Goal: Task Accomplishment & Management: Manage account settings

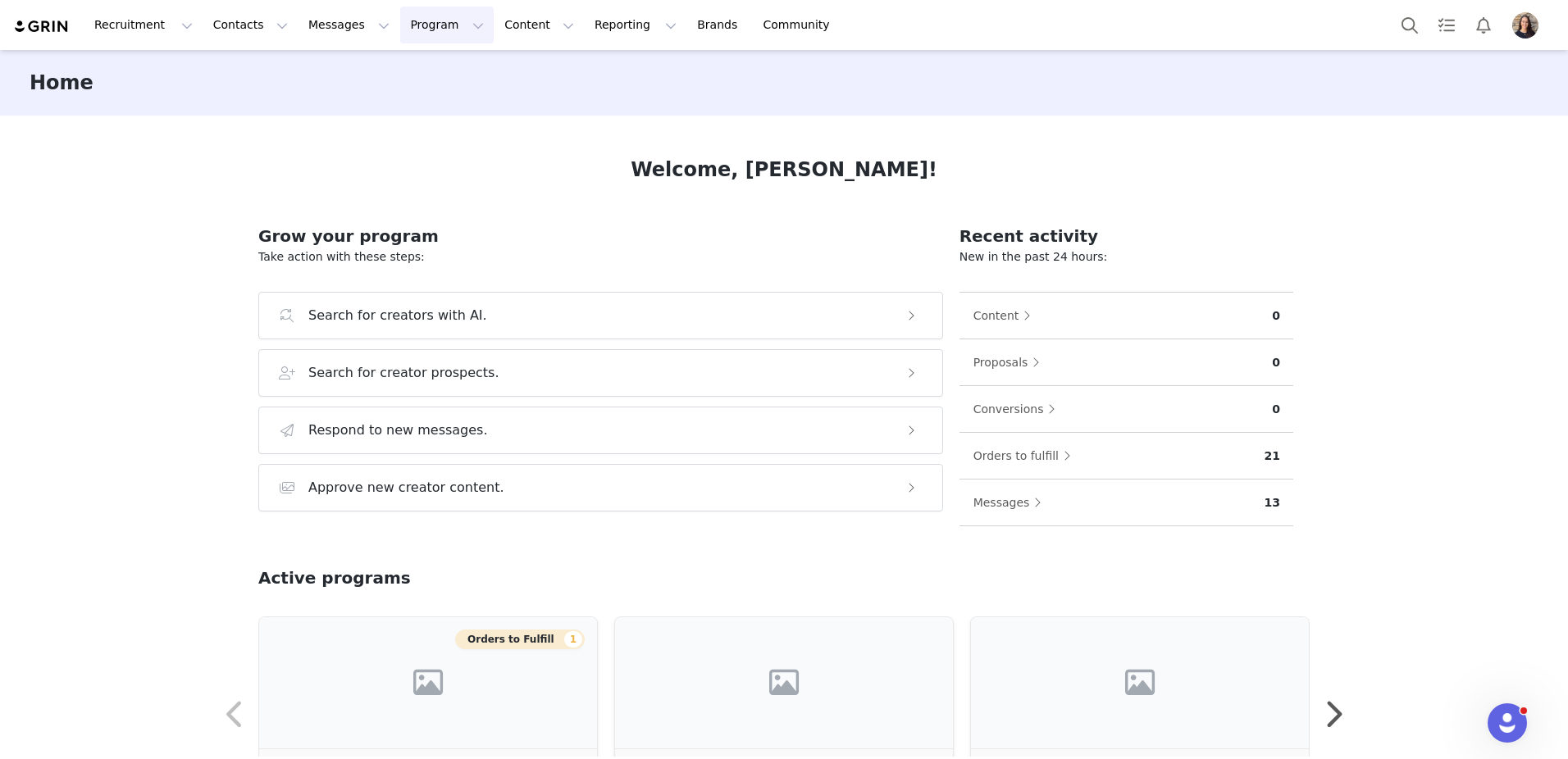
click at [401, 14] on button "Program Program" at bounding box center [447, 25] width 94 height 37
click at [412, 74] on p "Activations" at bounding box center [420, 73] width 63 height 18
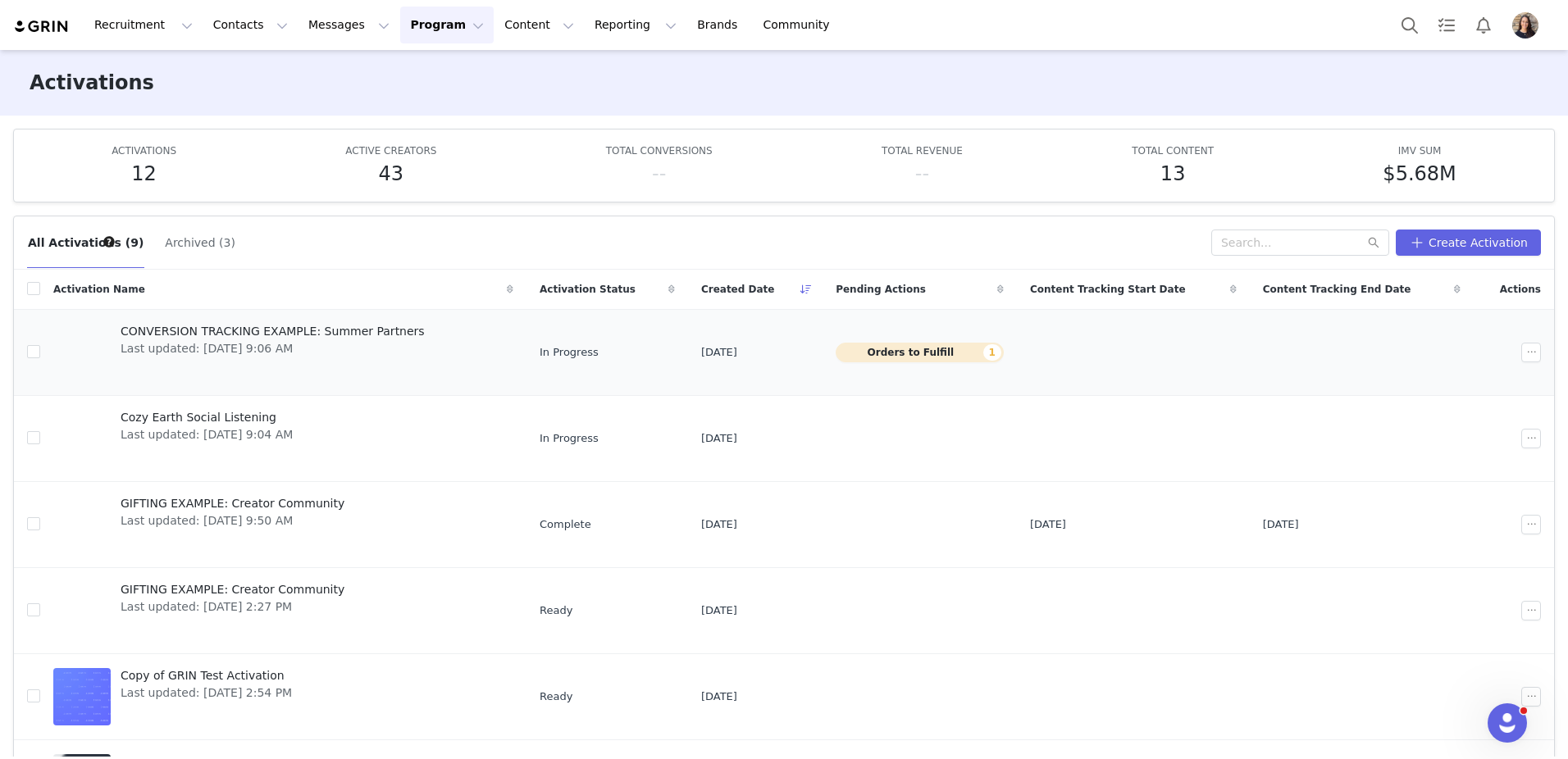
click at [356, 330] on span "CONVERSION TRACKING EXAMPLE: Summer Partners" at bounding box center [273, 332] width 304 height 18
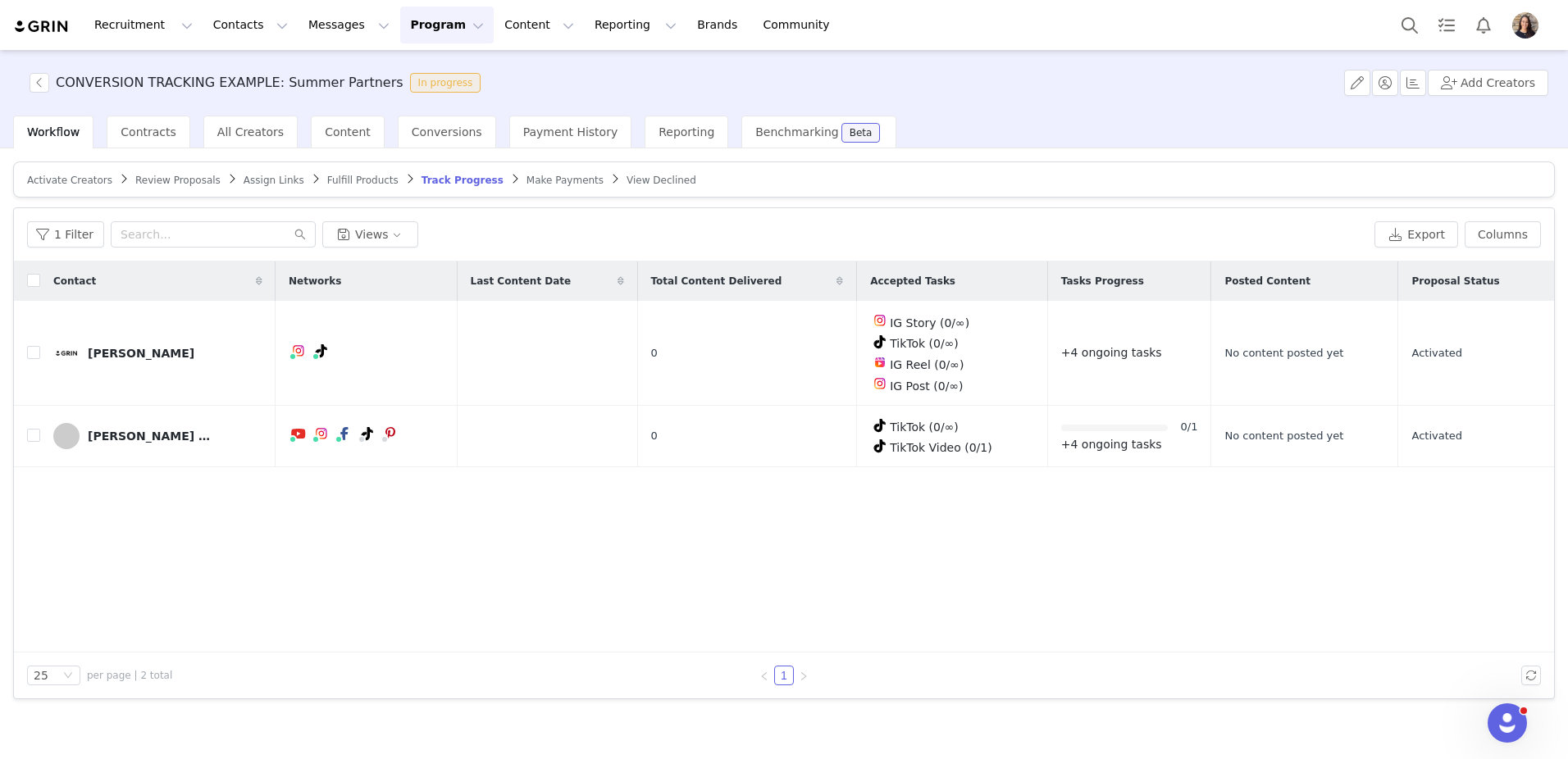
click at [74, 176] on span "Activate Creators" at bounding box center [69, 180] width 85 height 11
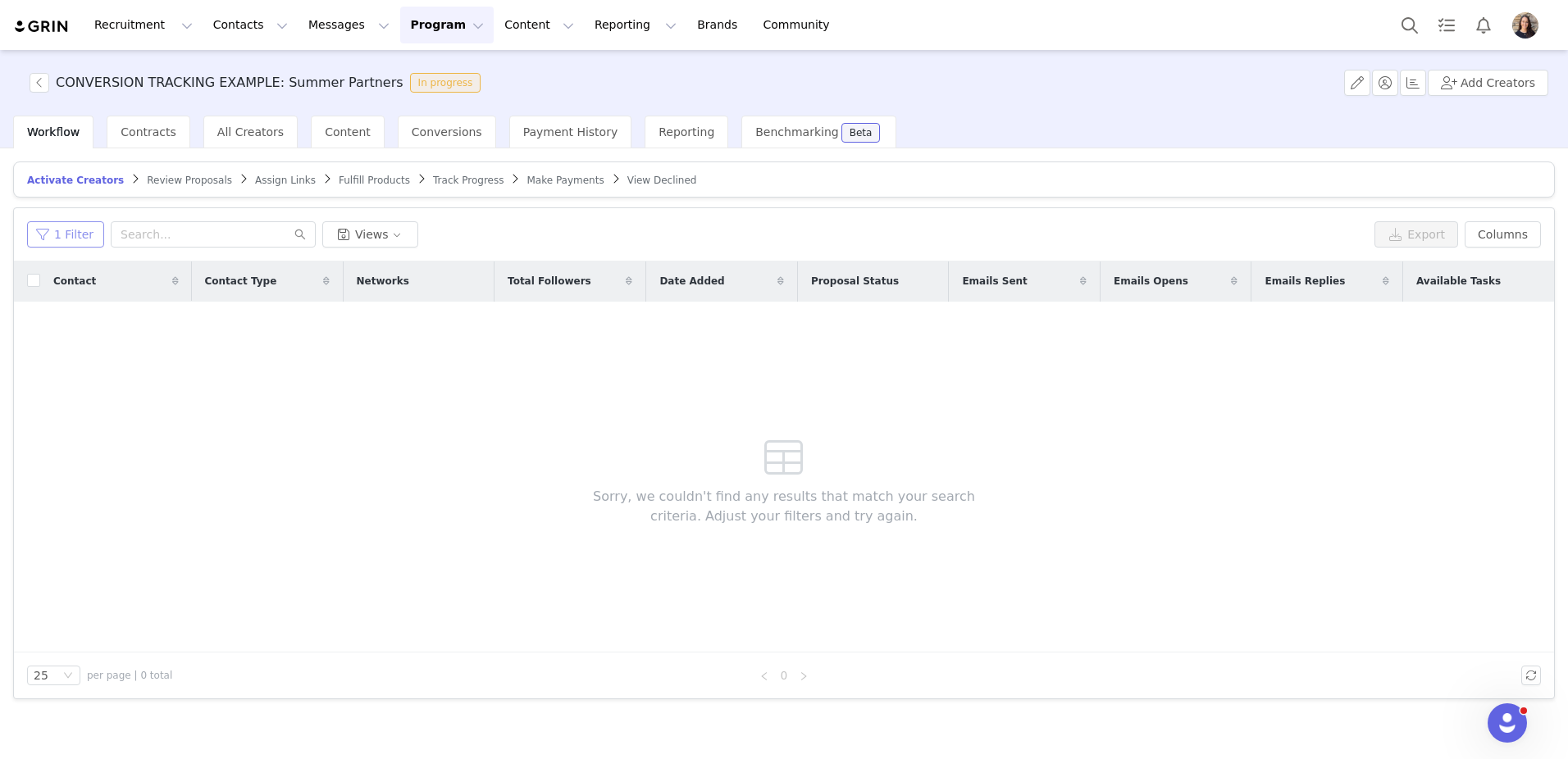
click at [61, 240] on button "1 Filter" at bounding box center [66, 235] width 77 height 26
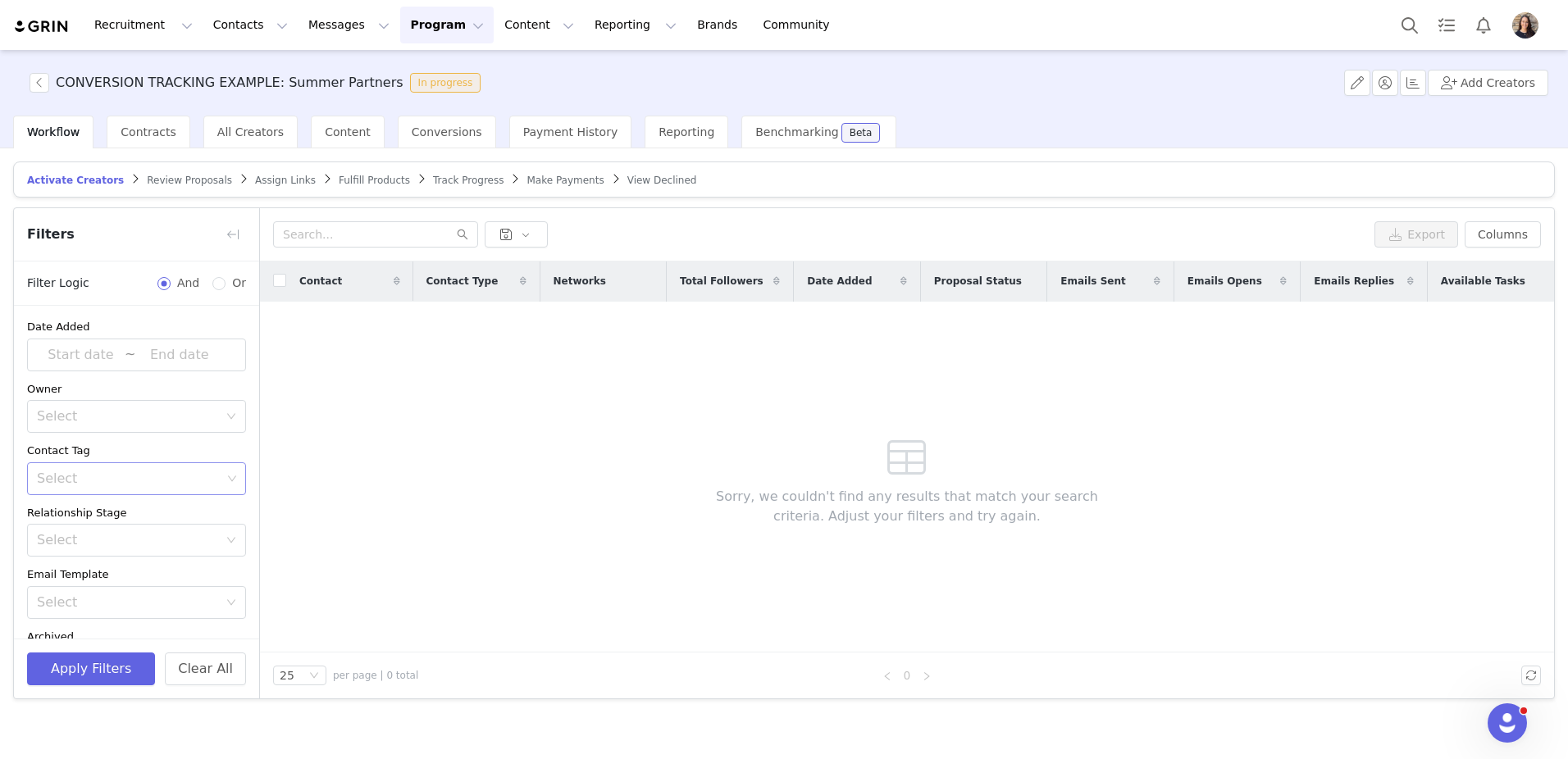
scroll to position [108, 0]
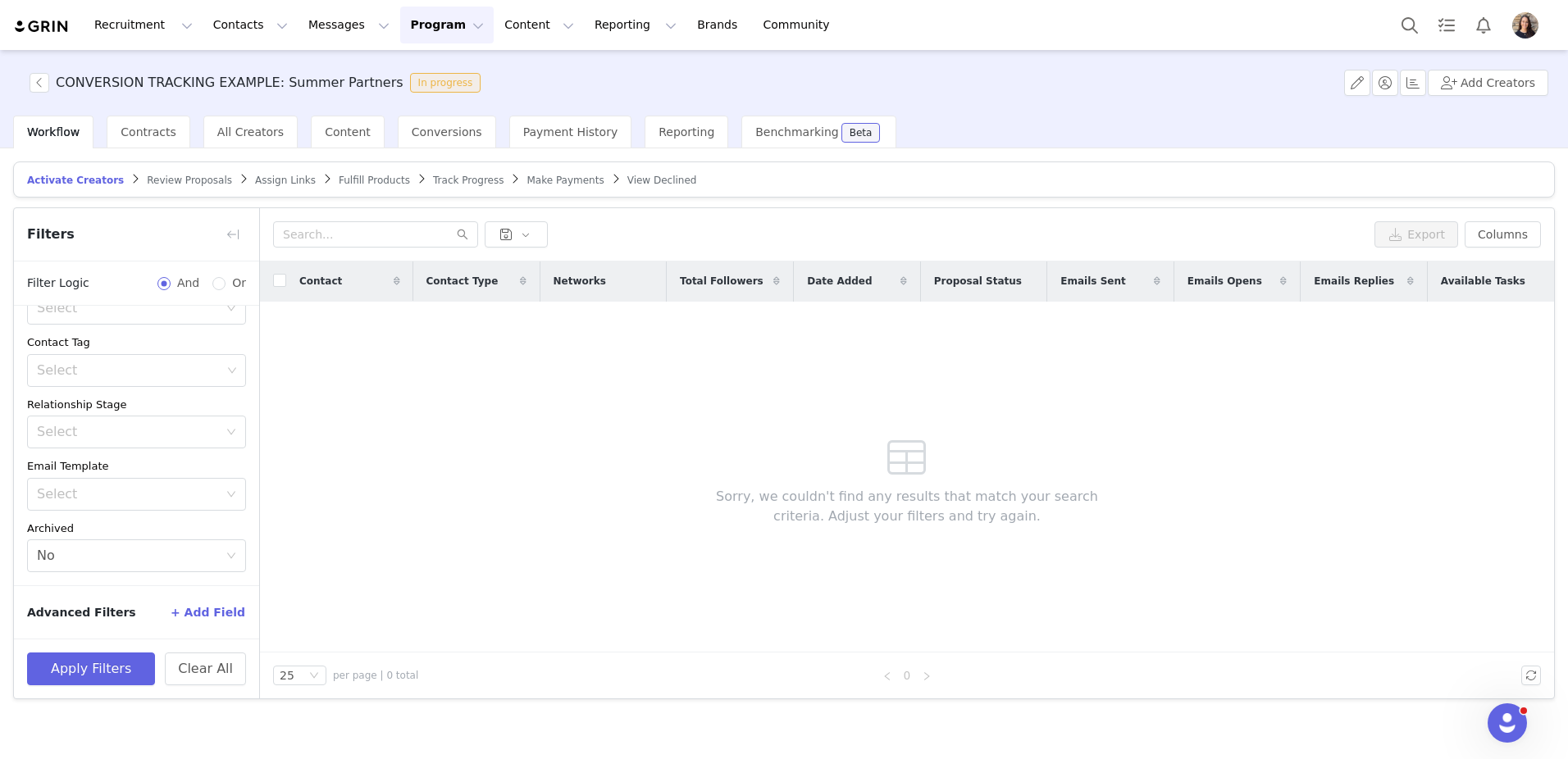
click at [348, 175] on span "Fulfill Products" at bounding box center [373, 180] width 71 height 11
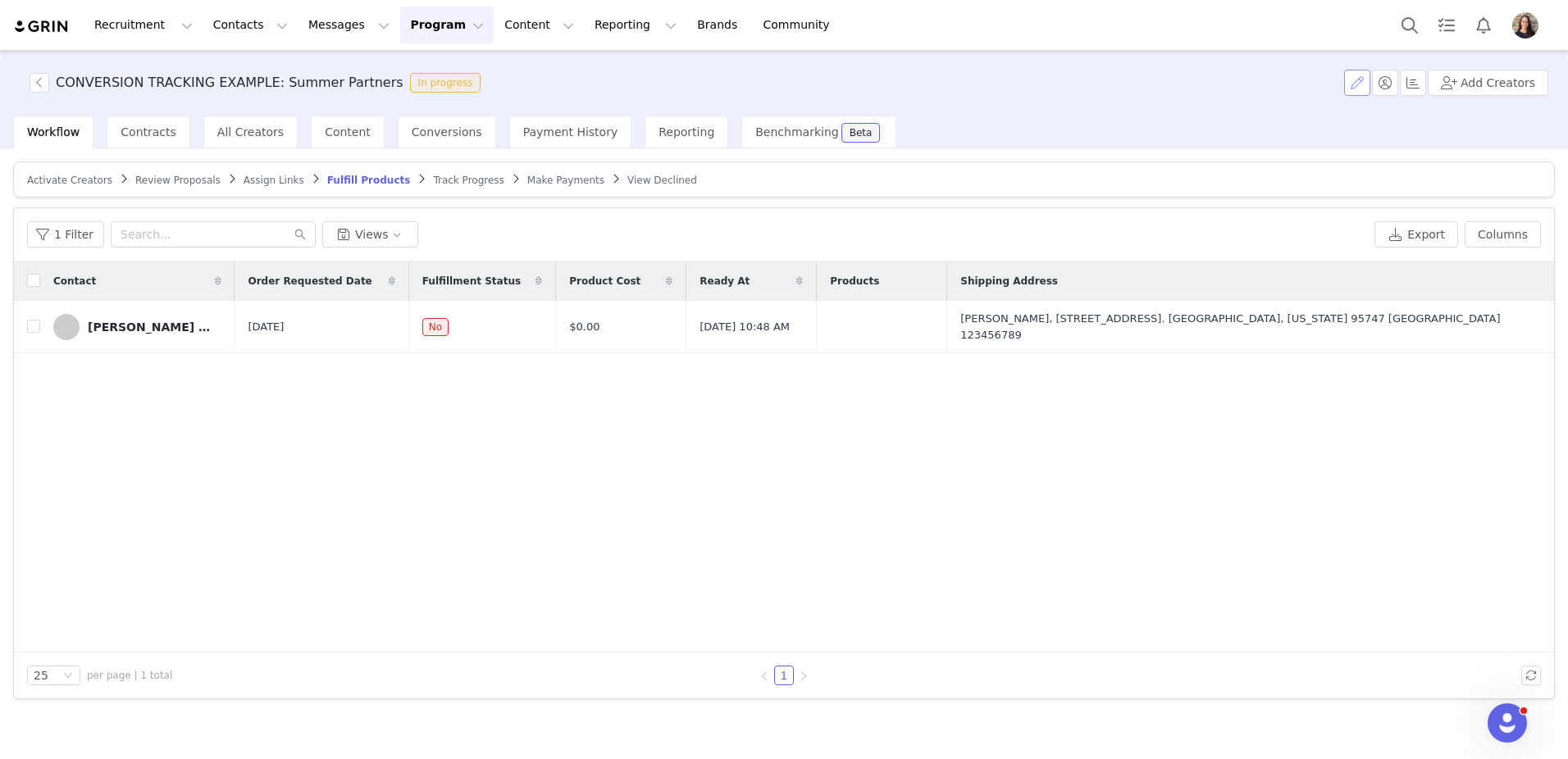
click at [1367, 72] on button "button" at bounding box center [1357, 83] width 26 height 26
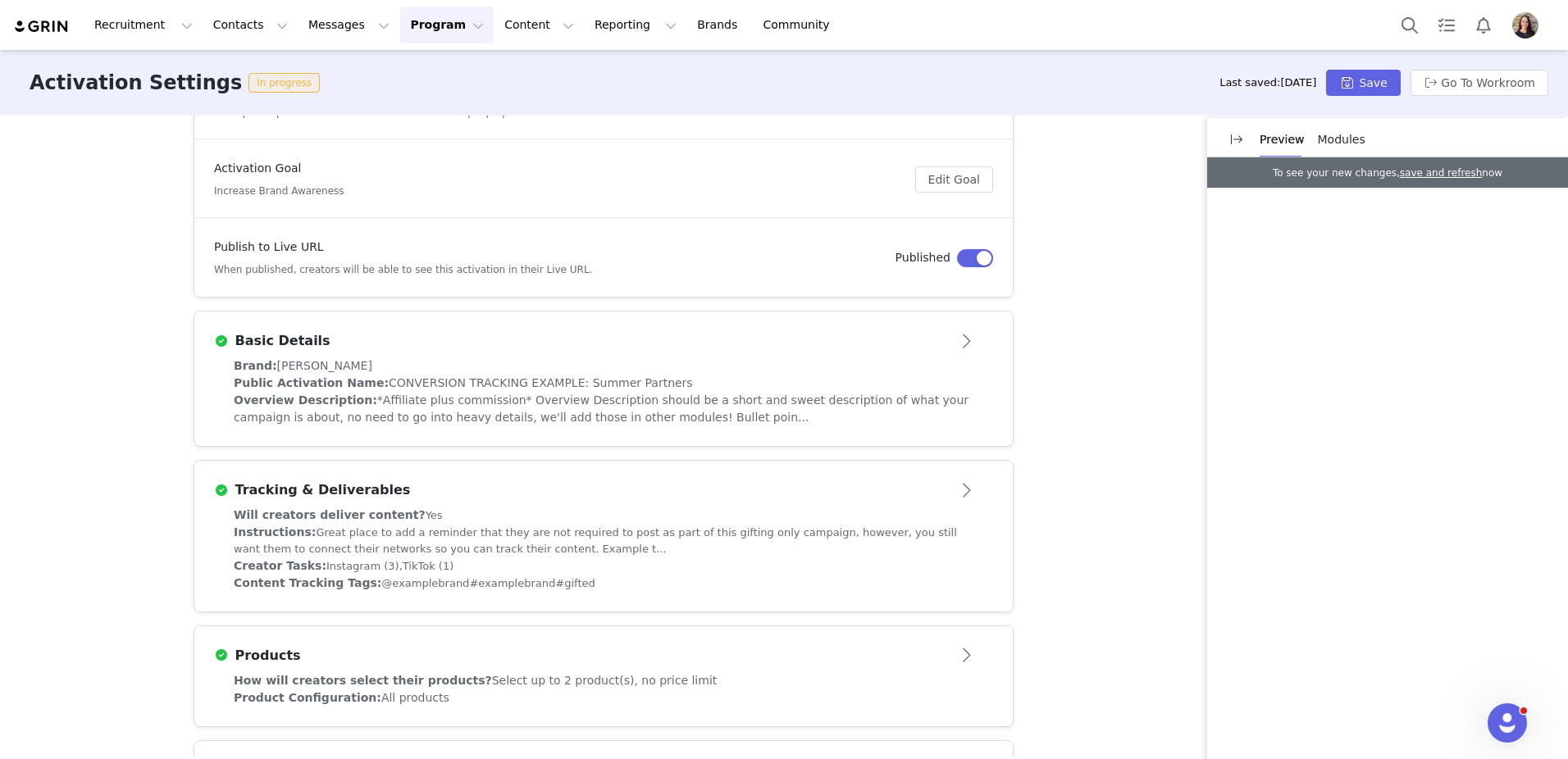
scroll to position [375, 0]
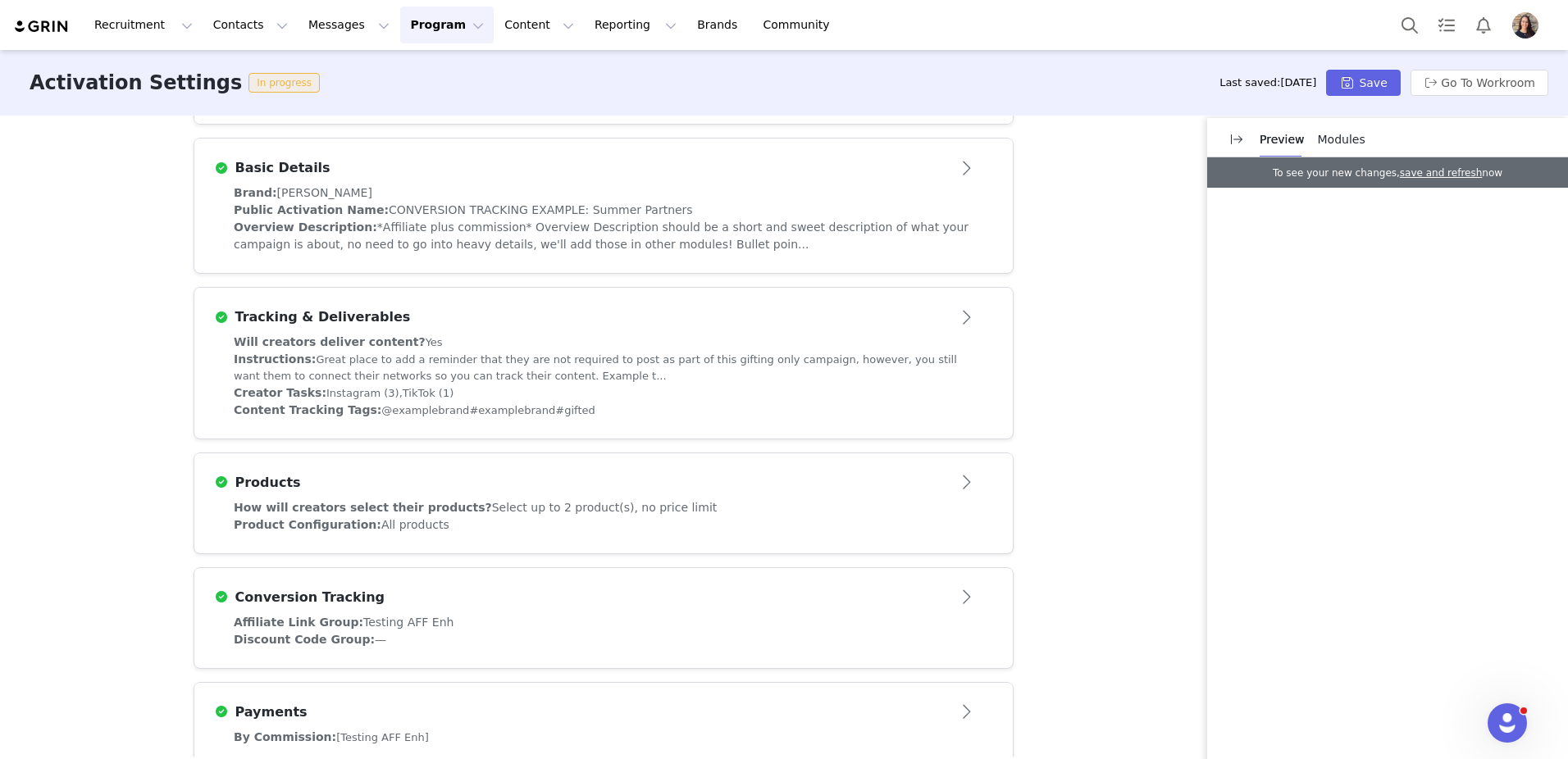
click at [1330, 150] on div "Modules" at bounding box center [1341, 139] width 47 height 37
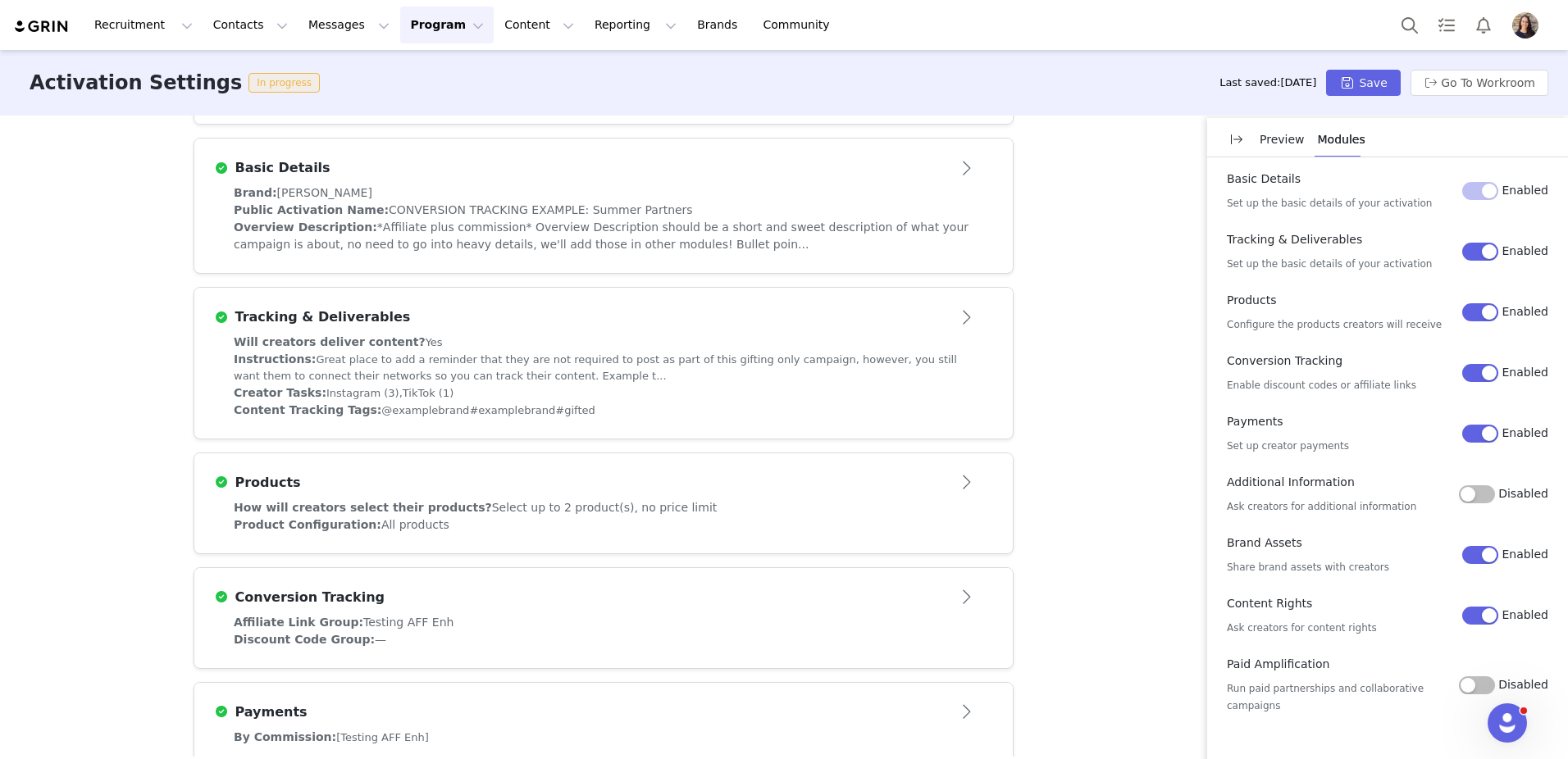
click at [328, 509] on span "How will creators select their products?" at bounding box center [363, 507] width 259 height 13
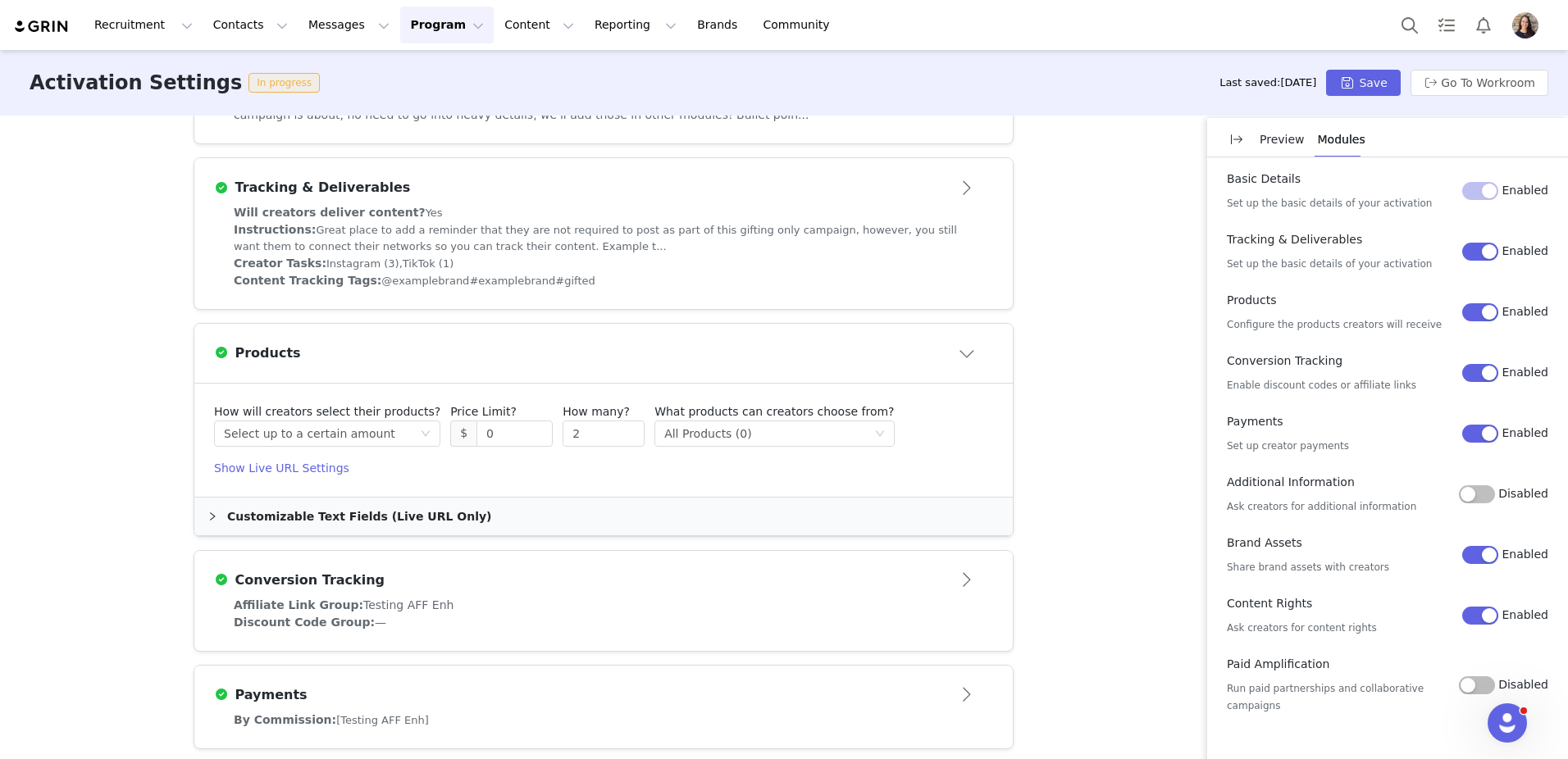
scroll to position [506, 0]
click at [401, 437] on div "Select method Select up to a certain amount" at bounding box center [322, 432] width 196 height 25
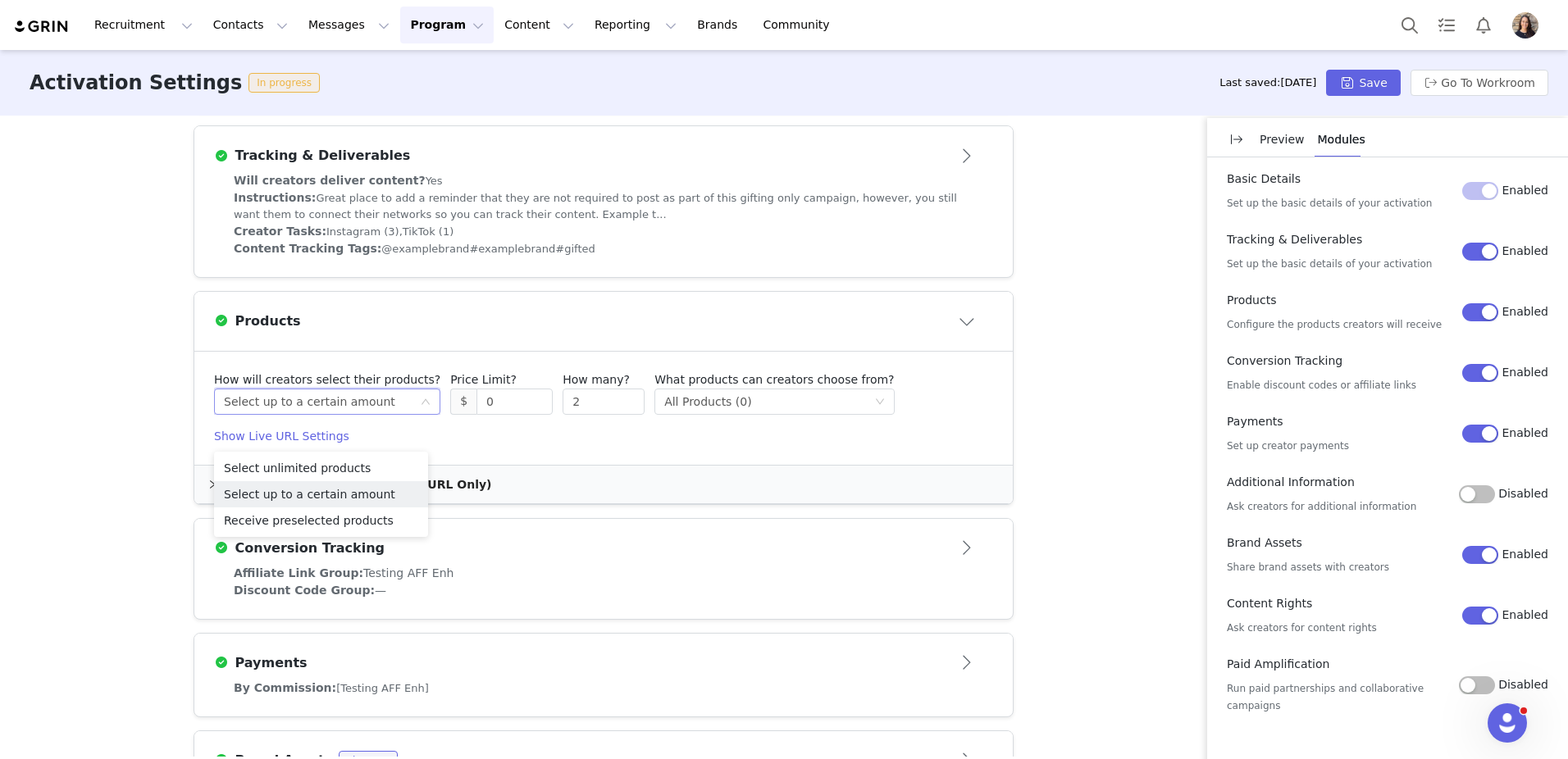
scroll to position [541, 0]
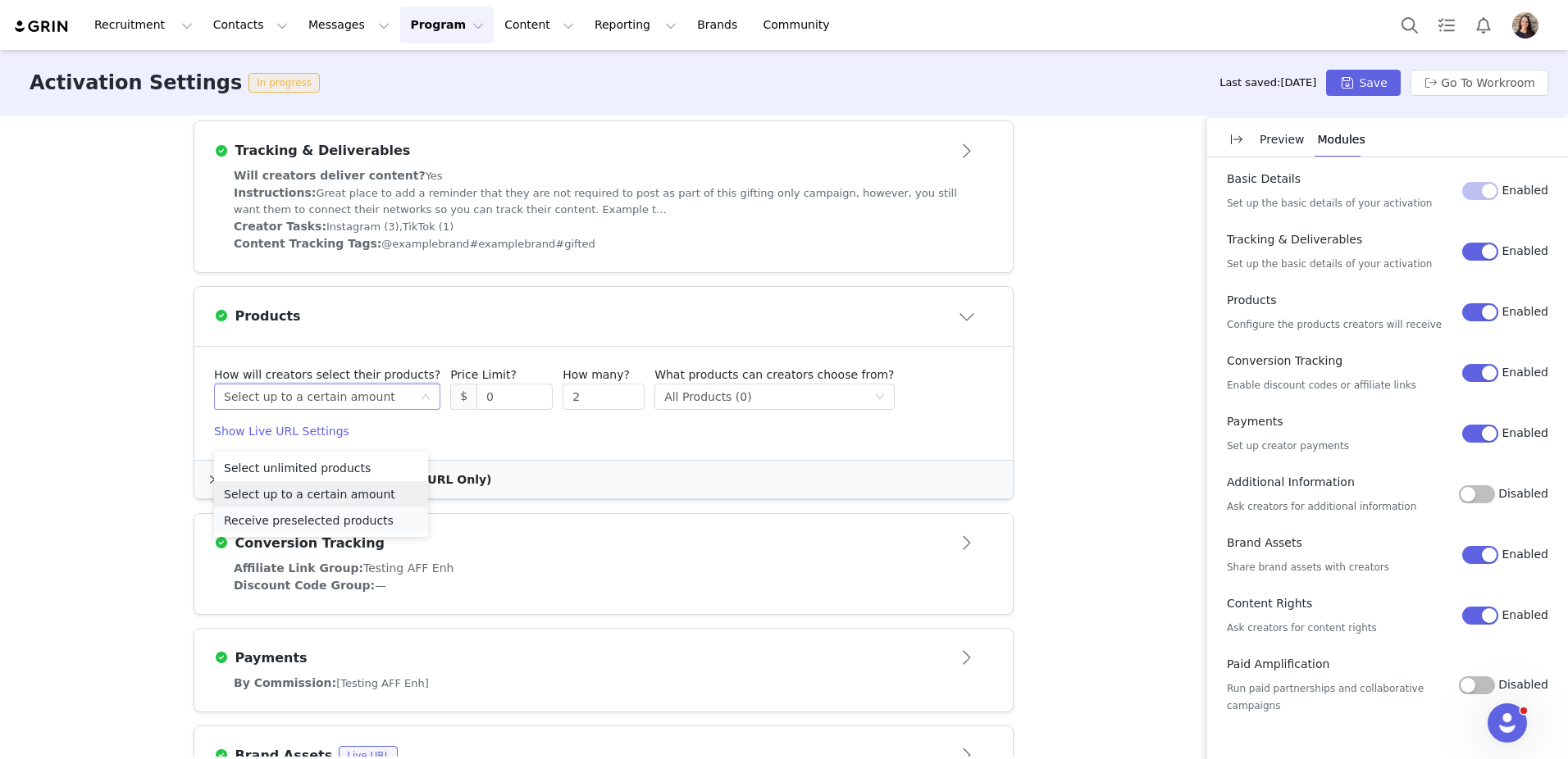
click at [358, 523] on li "Receive preselected products" at bounding box center [321, 521] width 214 height 26
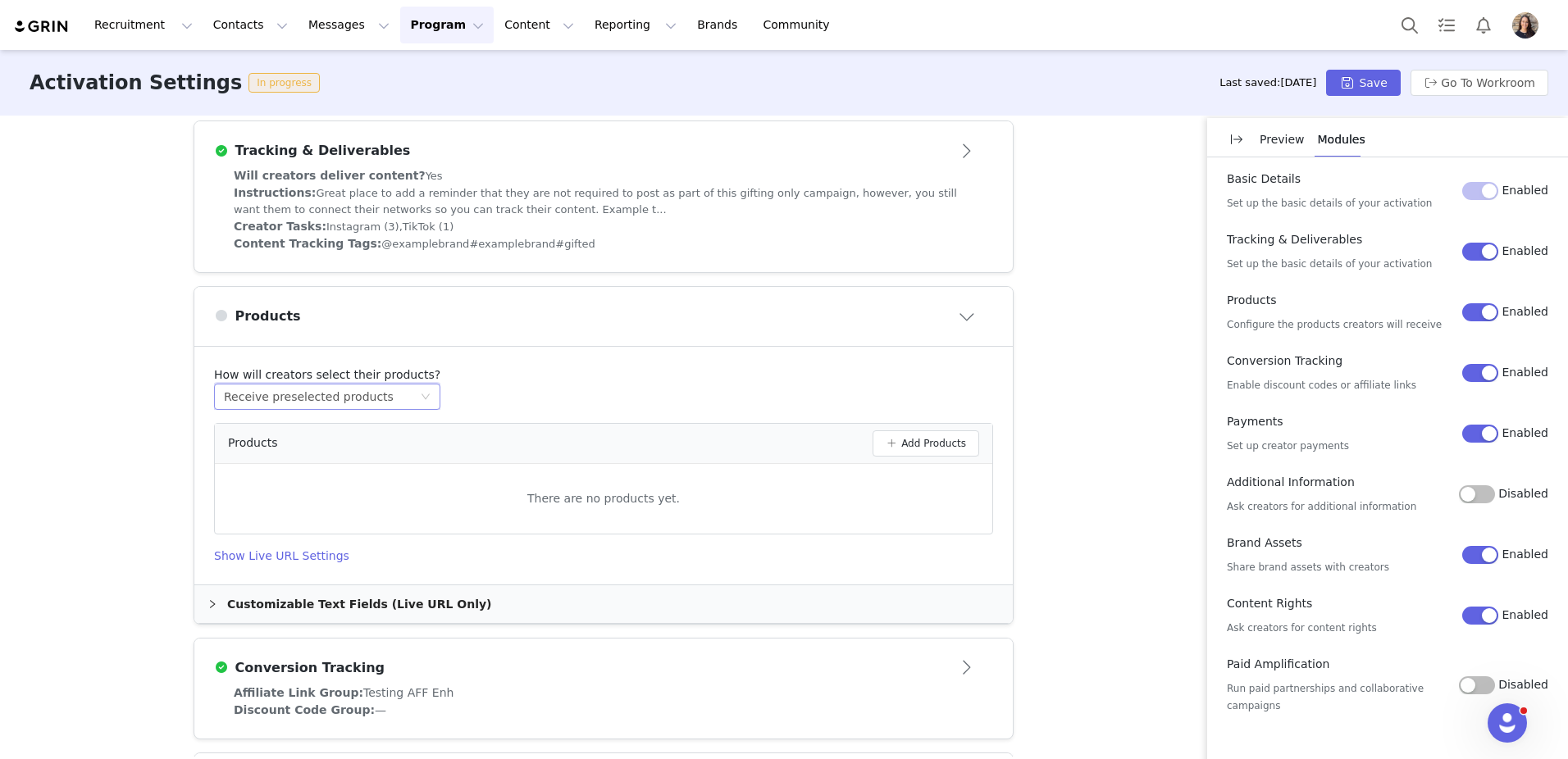
click at [383, 408] on div "Select method Receive preselected products" at bounding box center [322, 397] width 196 height 25
click at [293, 436] on li "Select unlimited products" at bounding box center [321, 433] width 214 height 26
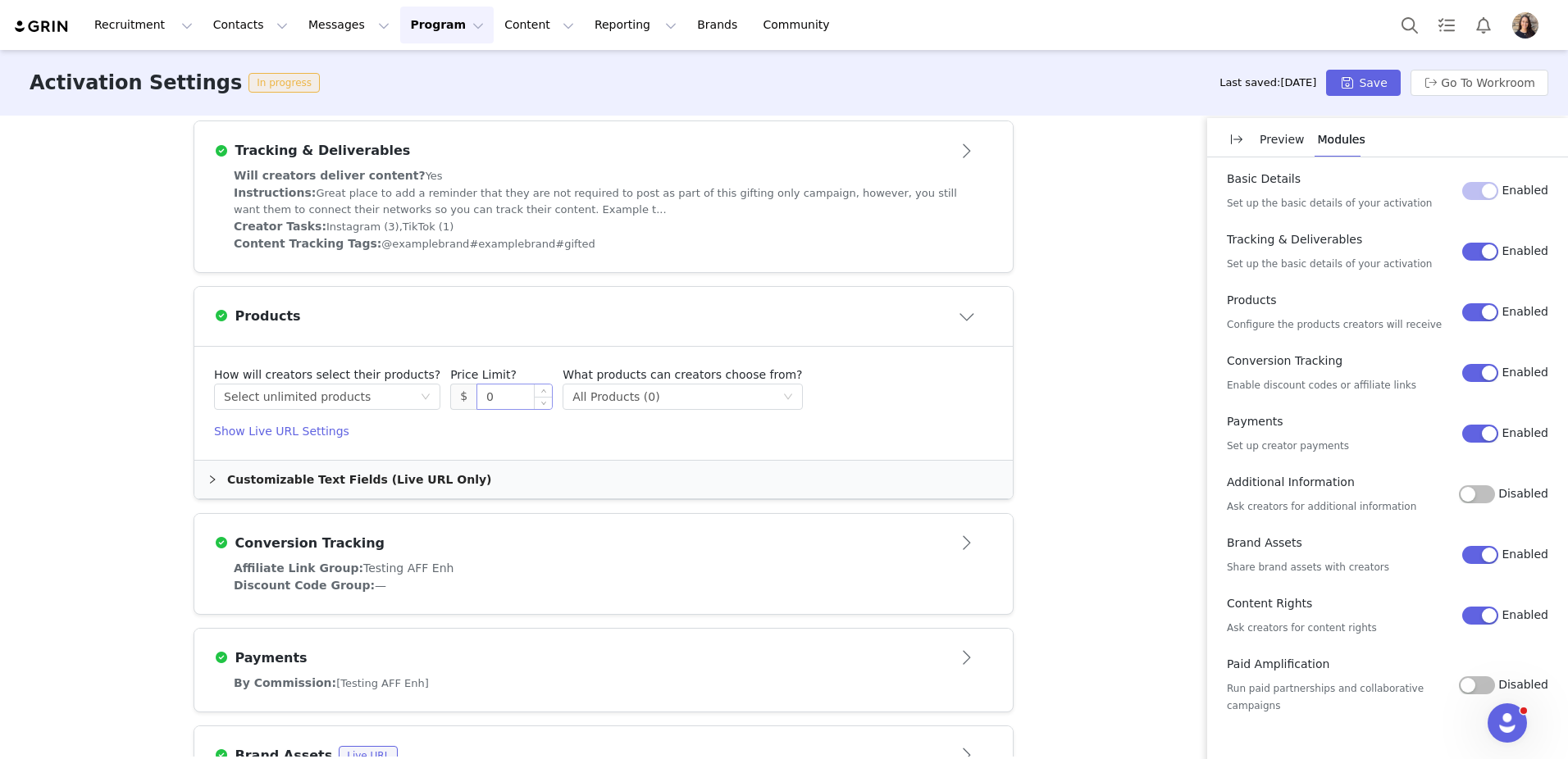
click at [484, 401] on input "0" at bounding box center [514, 397] width 74 height 25
click at [662, 401] on div "Select method All Products (0)" at bounding box center [677, 397] width 209 height 25
click at [361, 400] on div "Select method Select unlimited products" at bounding box center [322, 397] width 196 height 25
click at [260, 431] on li "Select unlimited products" at bounding box center [321, 433] width 214 height 26
click at [515, 396] on input "0" at bounding box center [514, 397] width 74 height 25
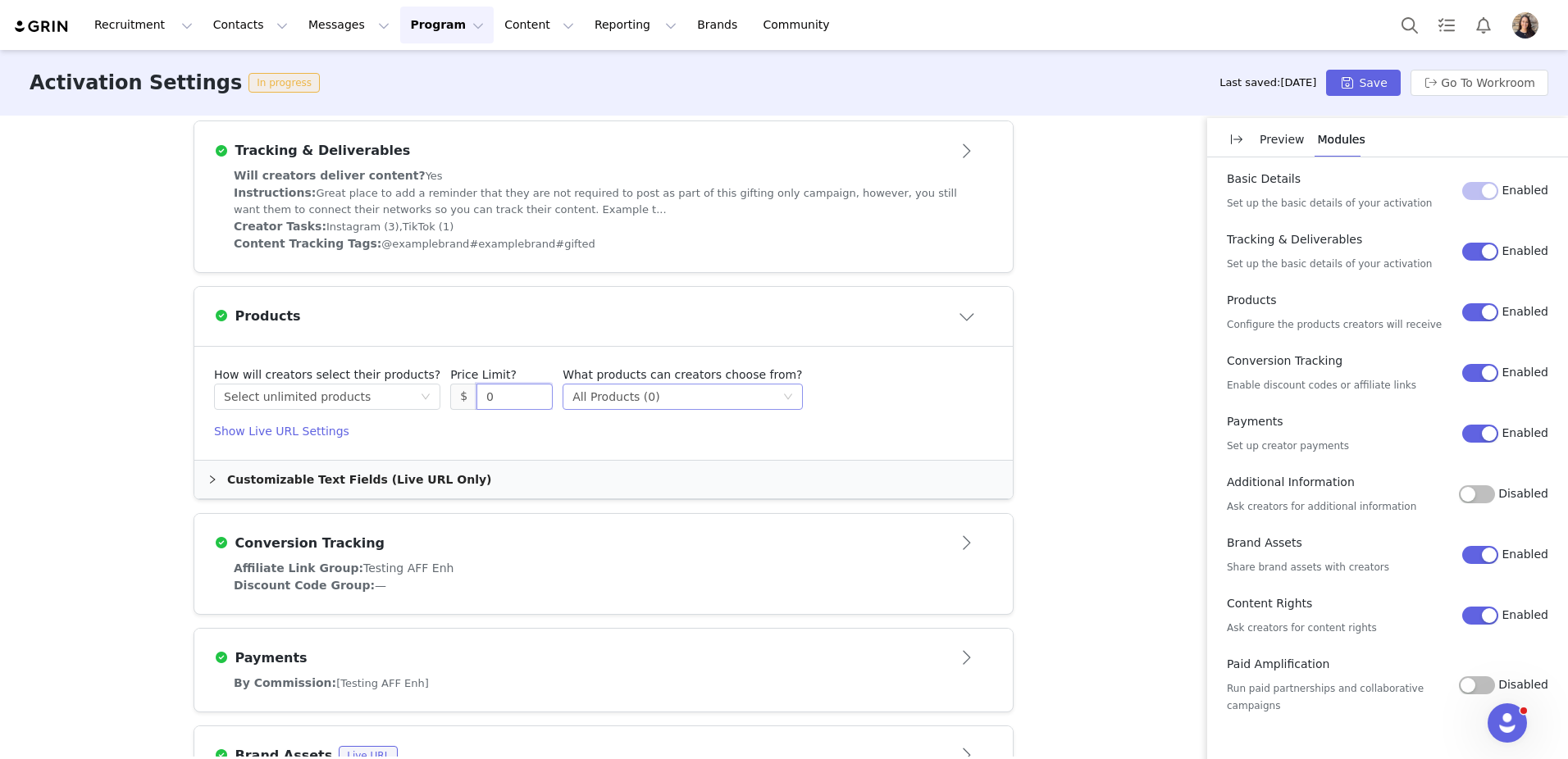
click at [611, 392] on div "All Products (0)" at bounding box center [616, 397] width 88 height 25
click at [899, 429] on h4 "Show Live URL Settings" at bounding box center [603, 432] width 779 height 18
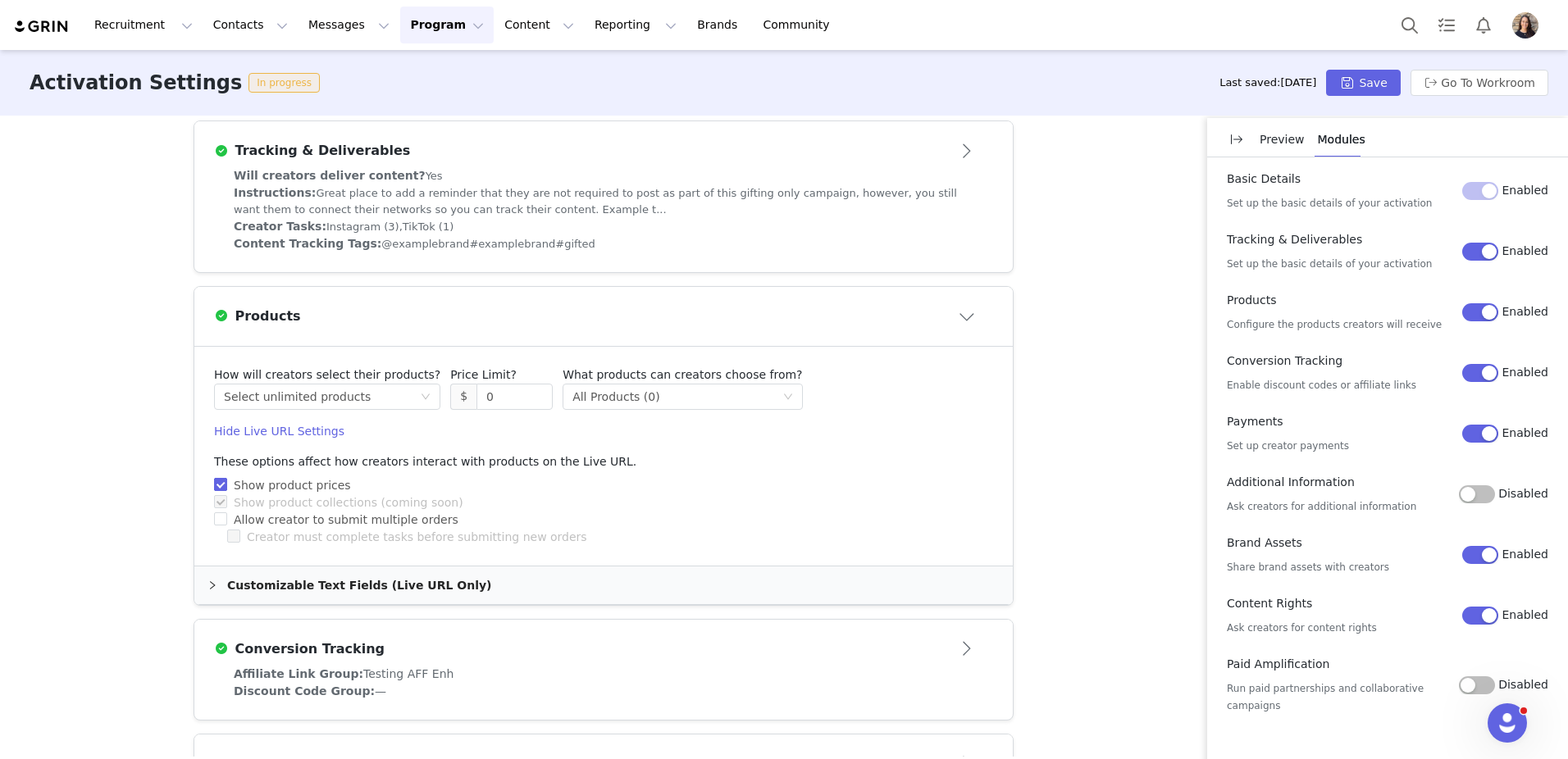
click at [222, 486] on input "Show product prices" at bounding box center [219, 483] width 11 height 11
checkbox input "true"
click at [223, 524] on input "Allow creator to submit multiple orders" at bounding box center [219, 518] width 11 height 11
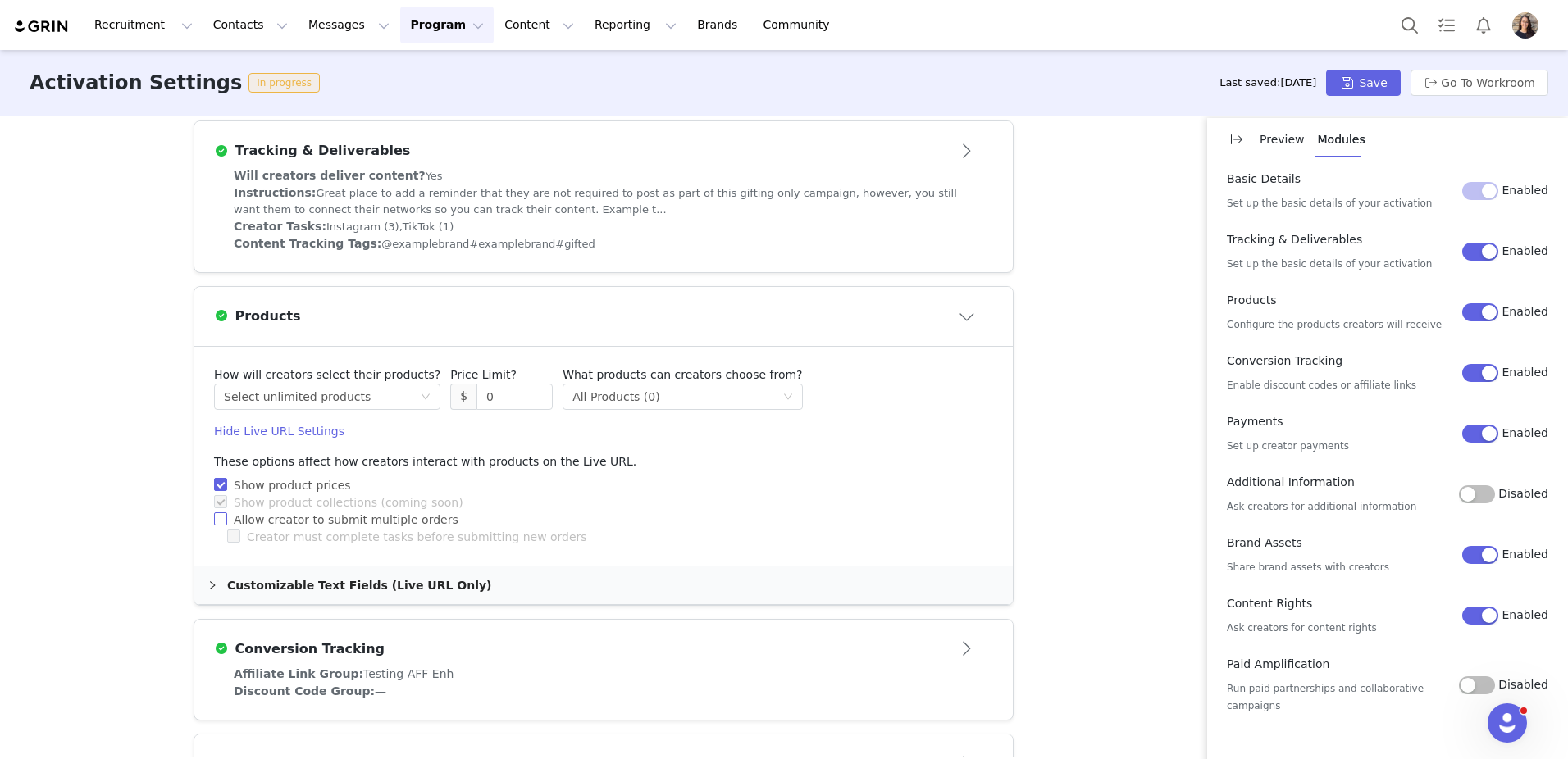
click at [223, 524] on input "Allow creator to submit multiple orders" at bounding box center [219, 518] width 11 height 11
checkbox input "true"
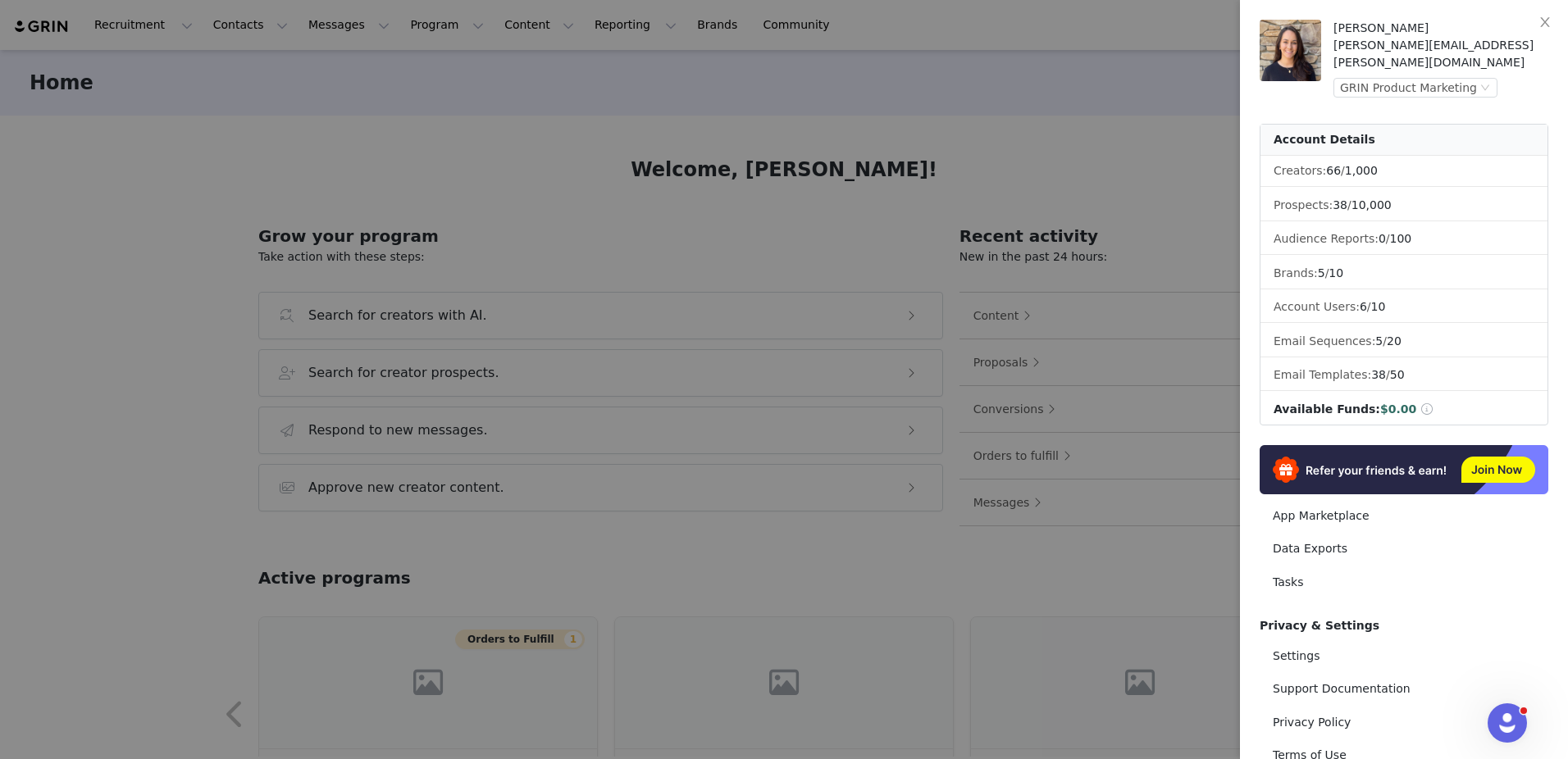
scroll to position [46, 0]
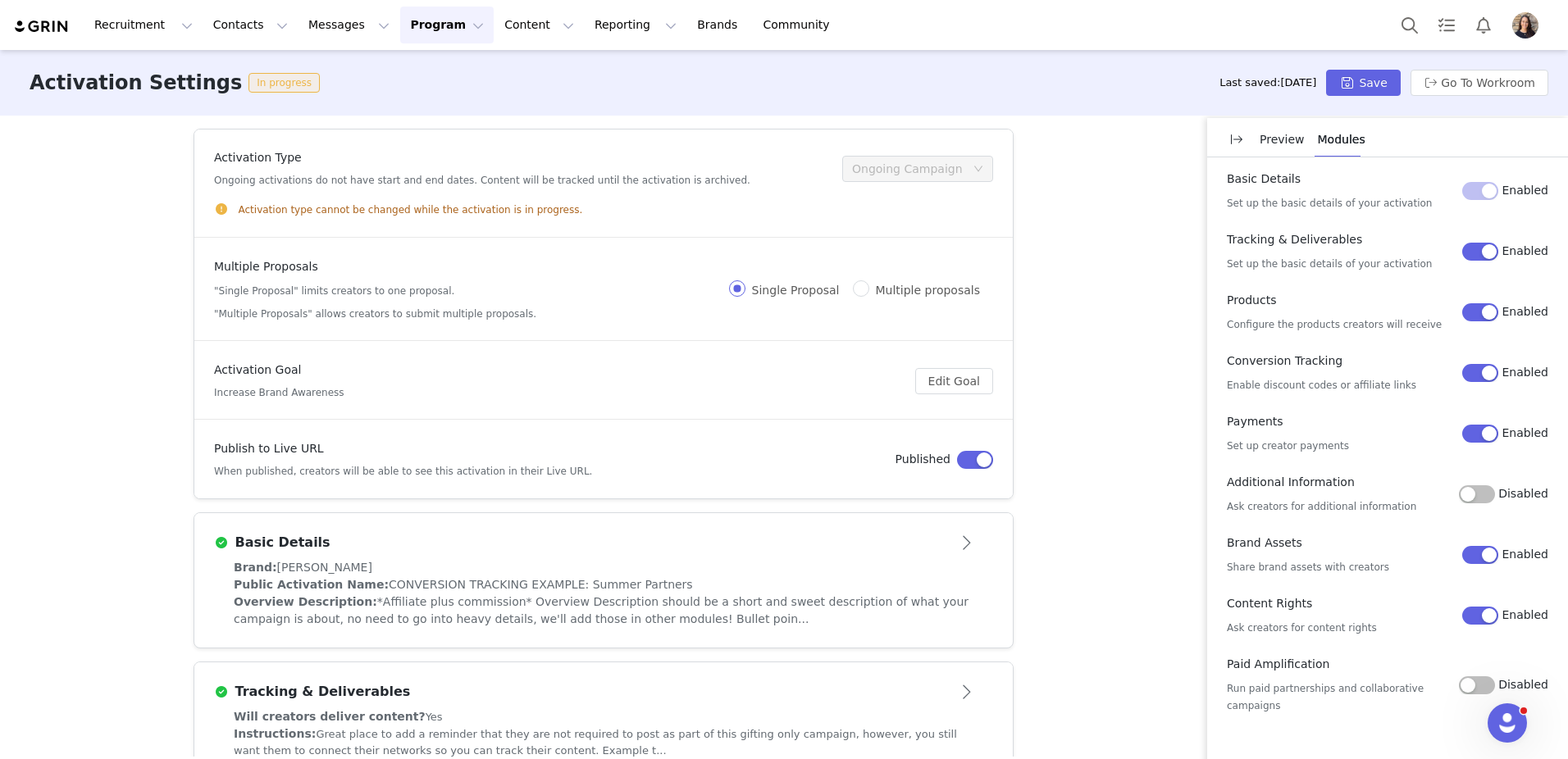
scroll to position [541, 0]
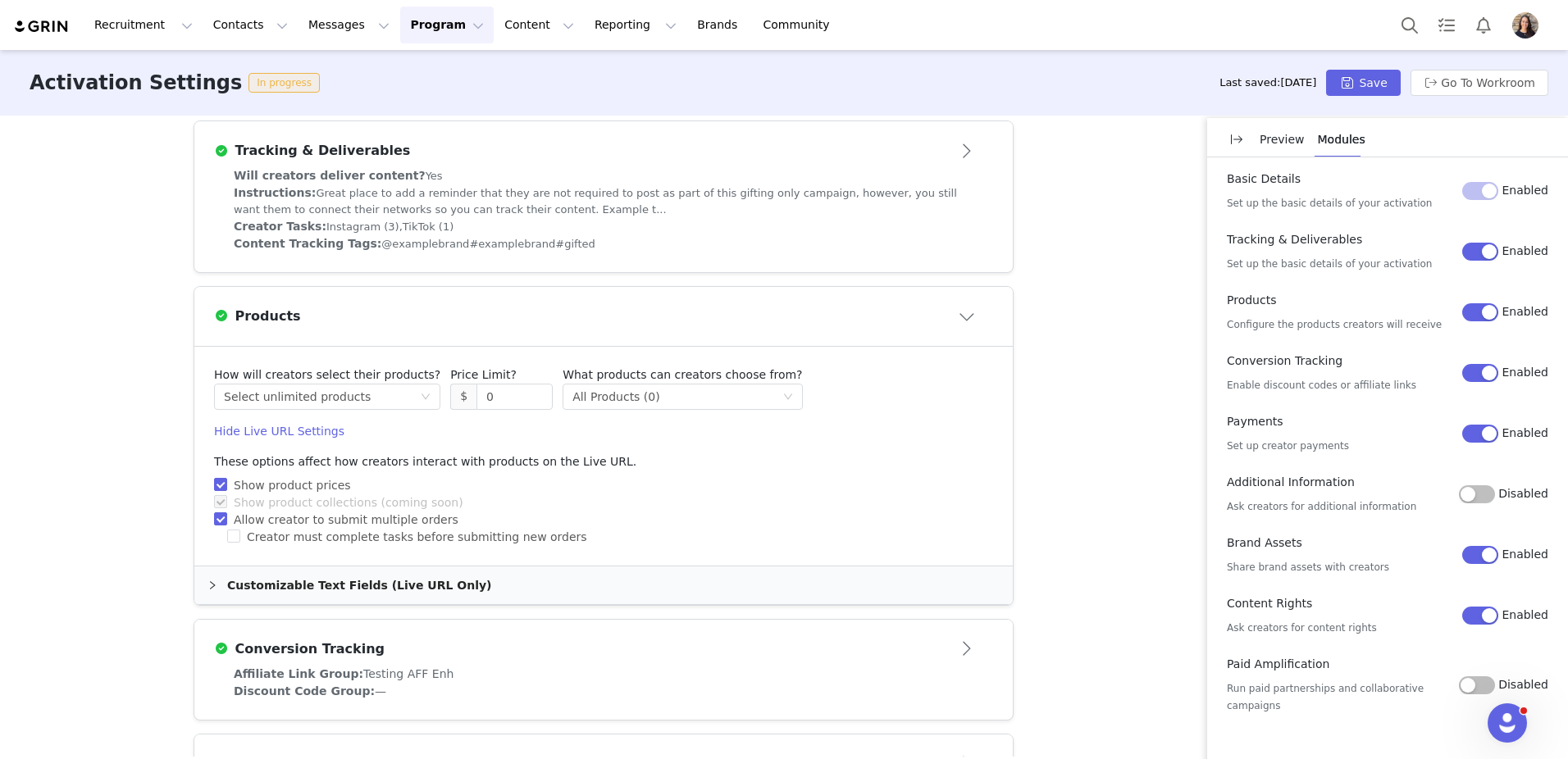
click at [47, 30] on img at bounding box center [41, 27] width 57 height 16
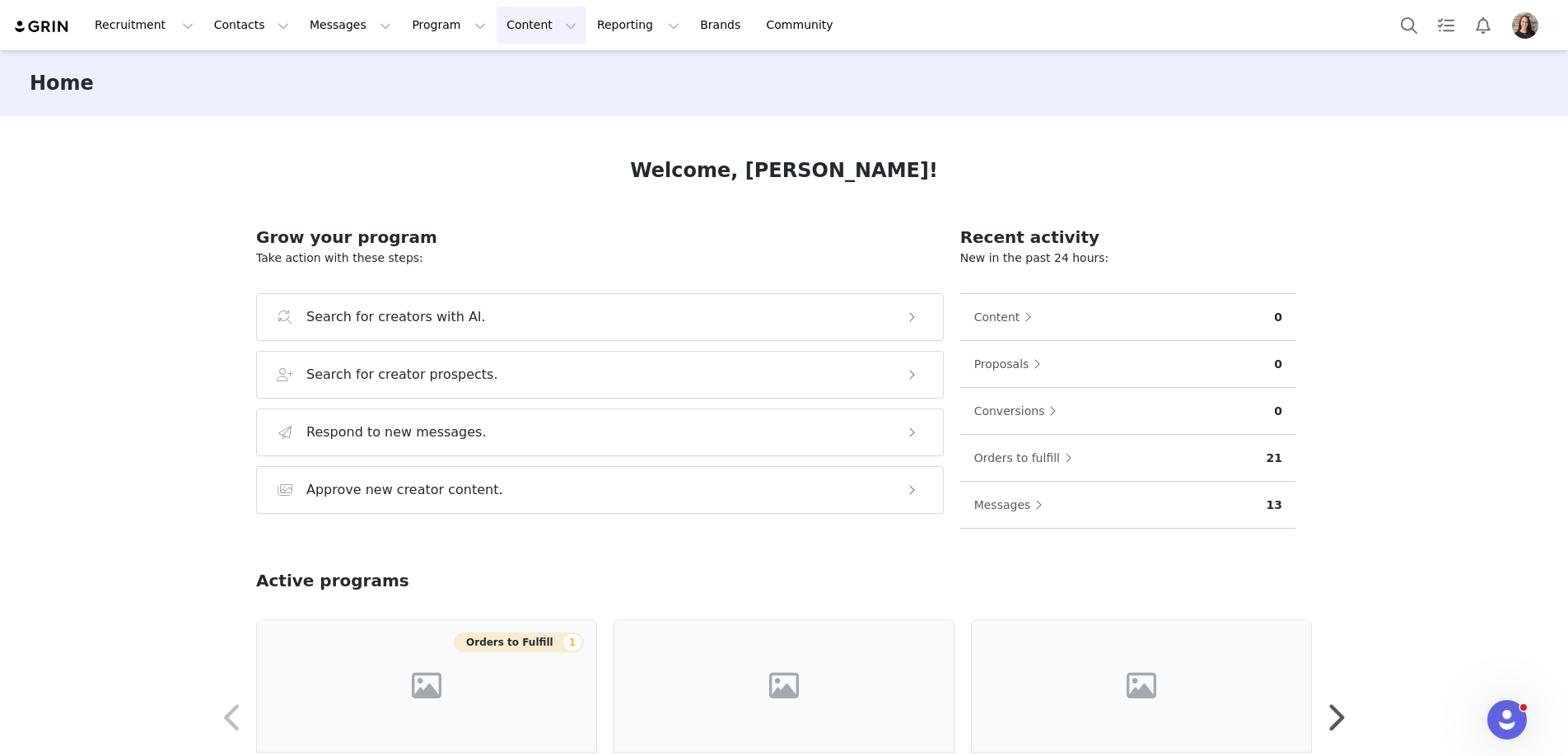
click at [509, 38] on button "Content Content" at bounding box center [541, 25] width 90 height 37
click at [538, 125] on p "Social Listening" at bounding box center [521, 134] width 91 height 18
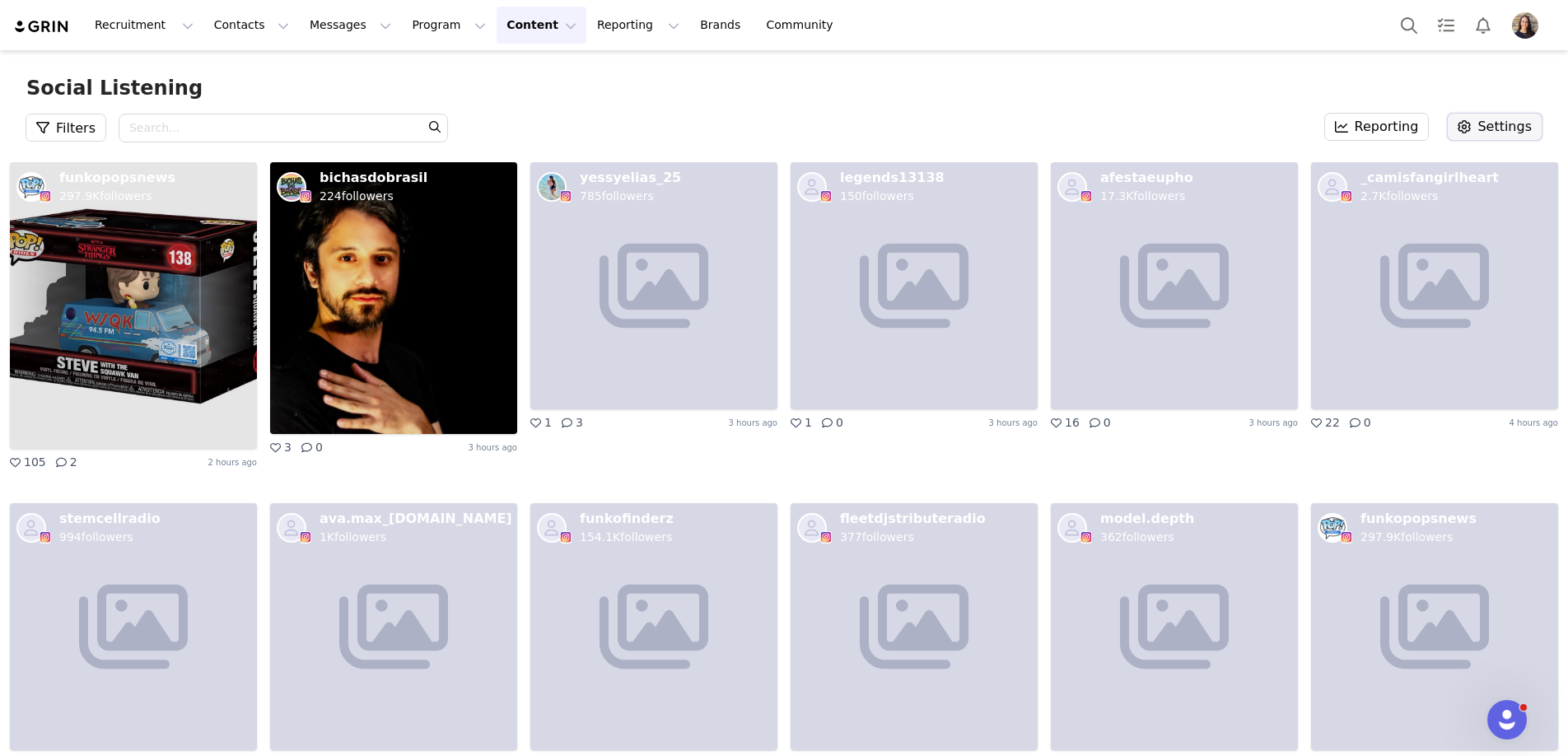
click at [1489, 134] on button "Settings" at bounding box center [1495, 127] width 94 height 26
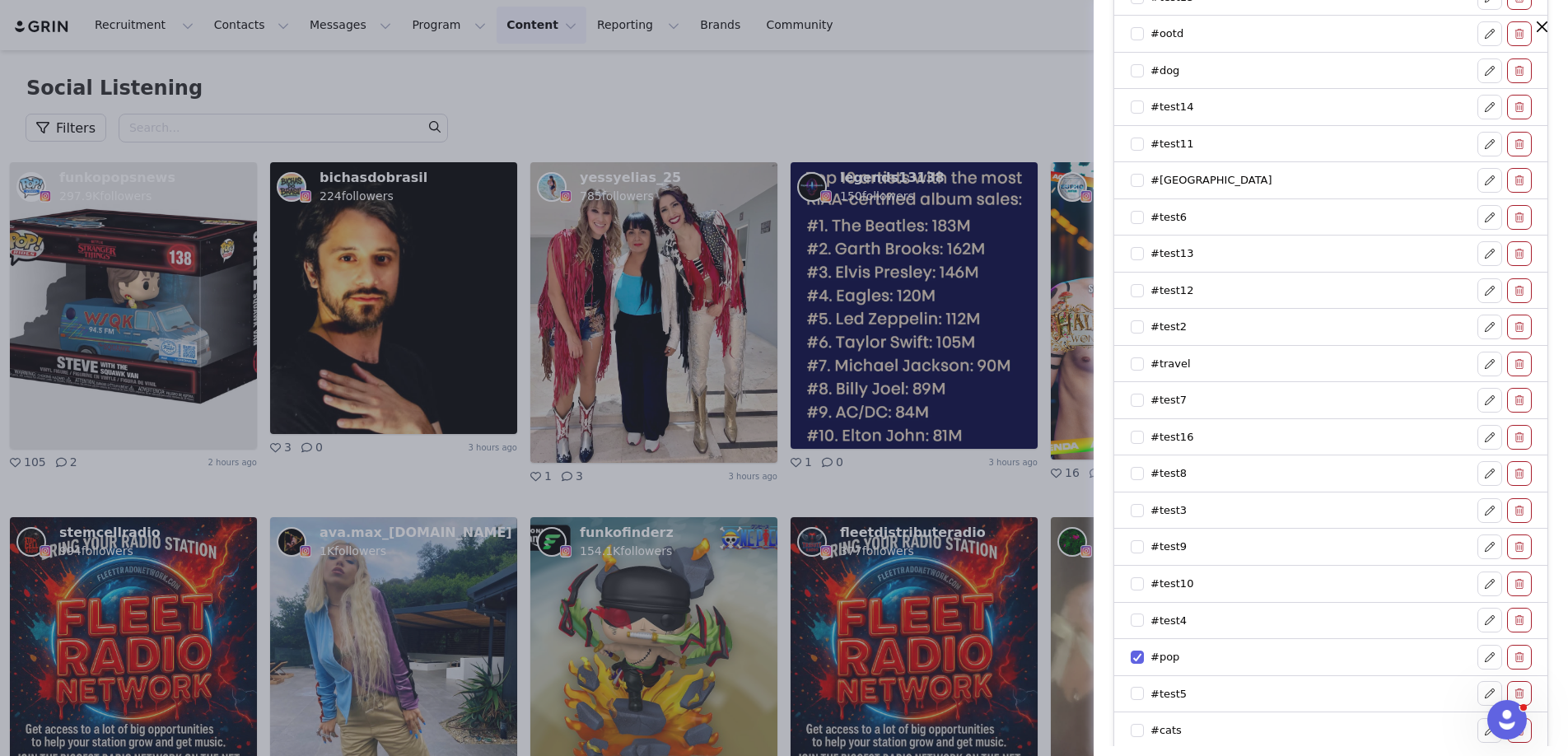
scroll to position [672, 0]
click at [1527, 696] on button "+Add" at bounding box center [1509, 704] width 43 height 23
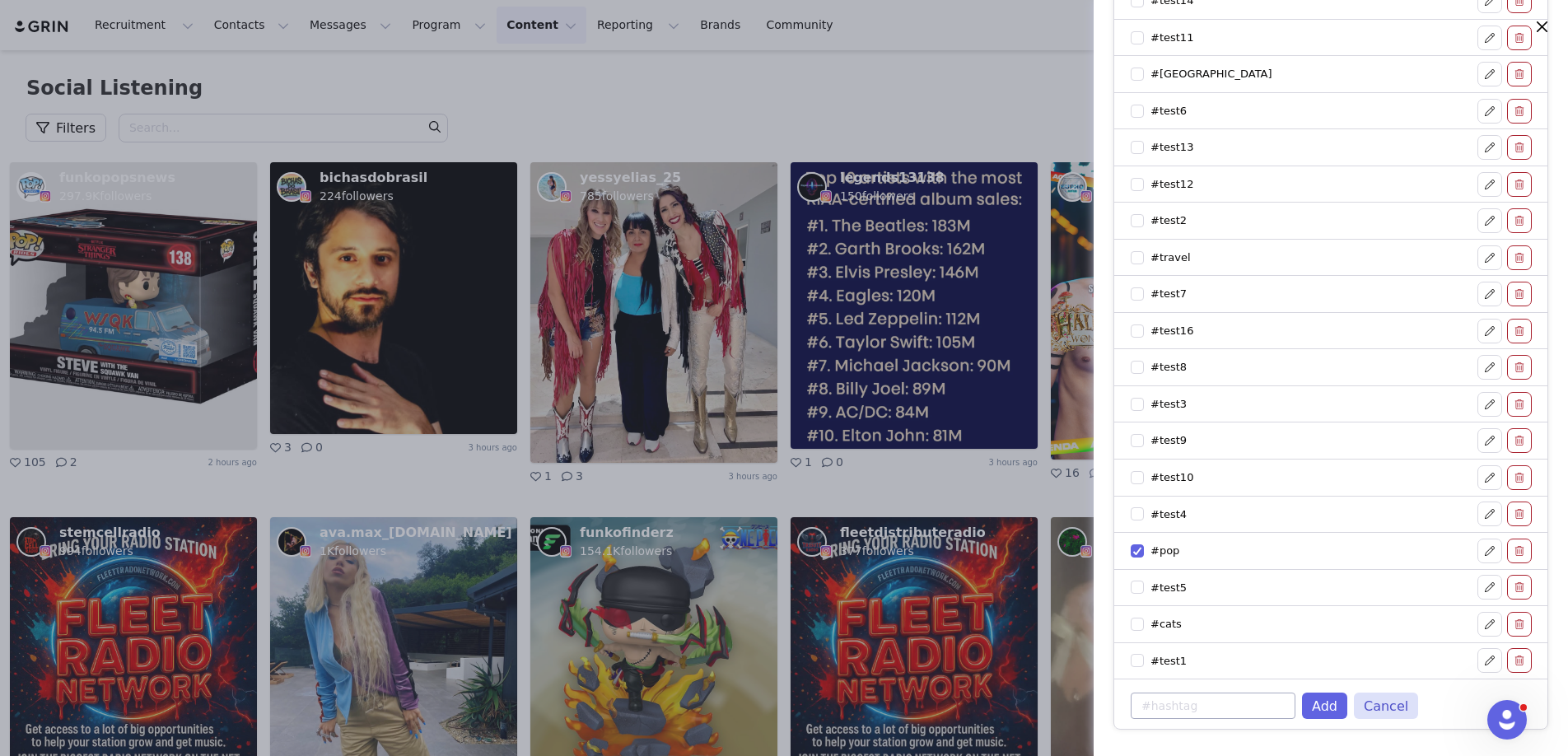
click at [1216, 708] on input at bounding box center [1212, 706] width 165 height 26
click at [1386, 698] on button "Cancel" at bounding box center [1386, 702] width 64 height 26
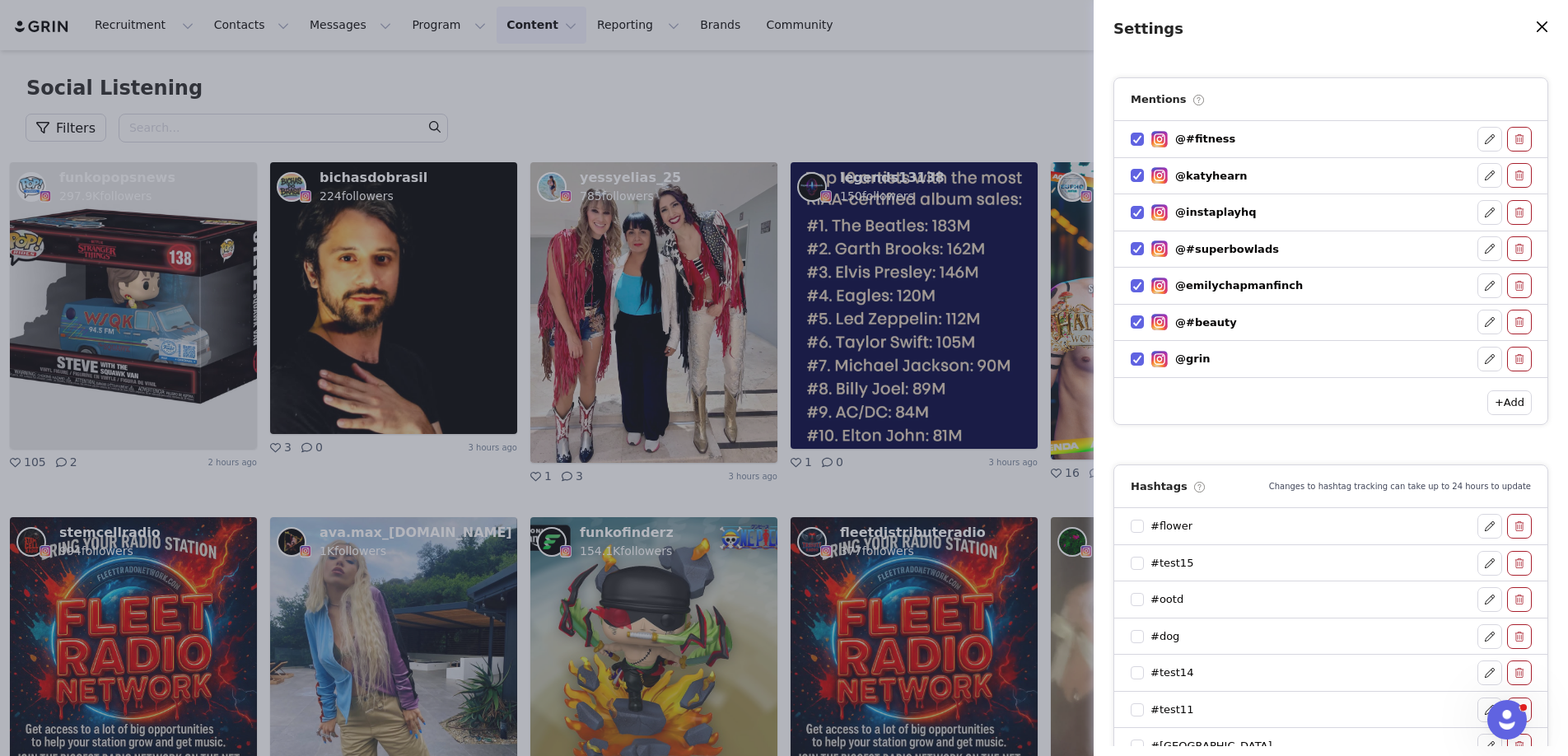
click at [1027, 101] on div "Settings Mentions @#fitness @katyhearn @instaplayhq @#superbowlads @emilychapma…" at bounding box center [784, 378] width 1568 height 756
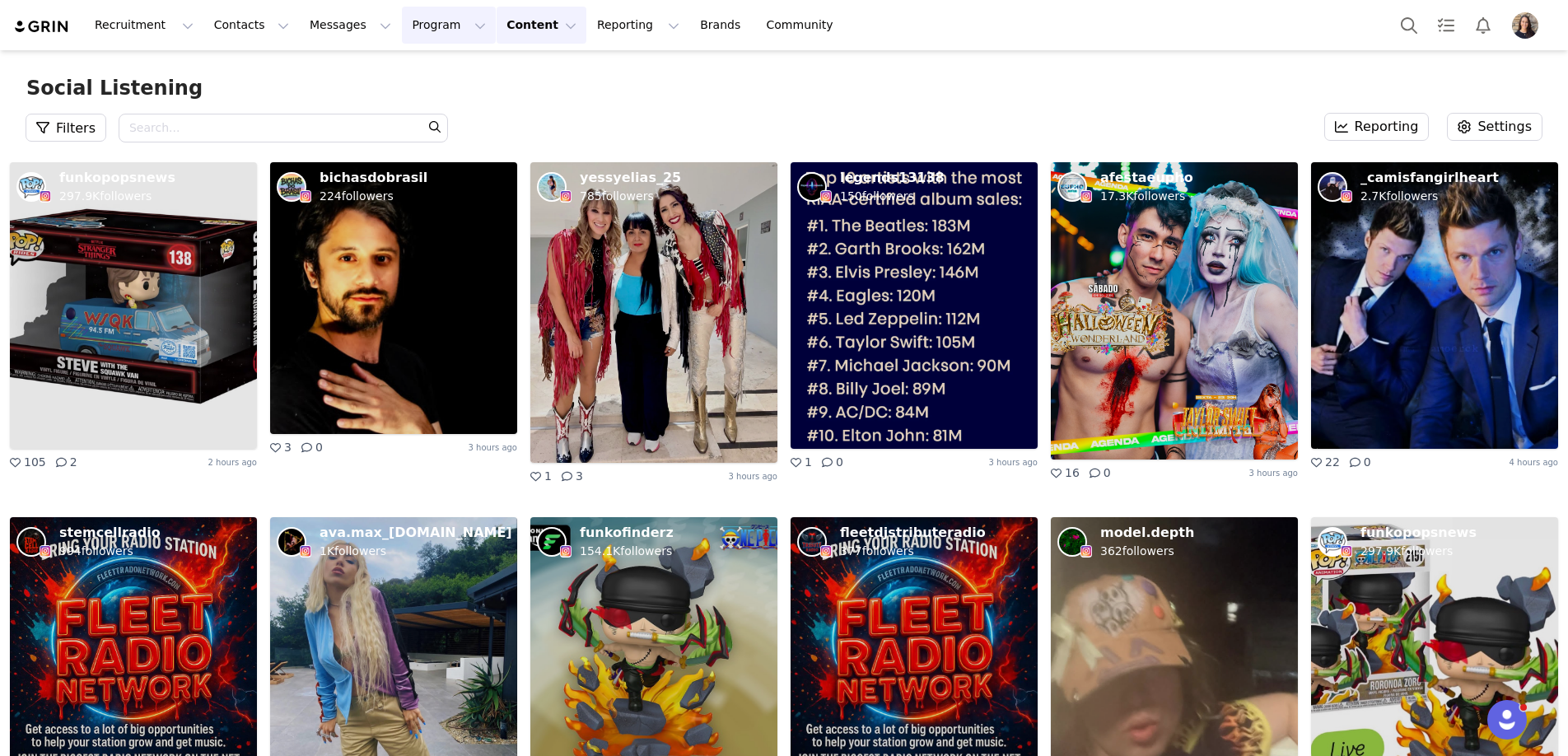
click at [429, 11] on button "Program Program" at bounding box center [449, 25] width 94 height 37
click at [430, 75] on p "Activations" at bounding box center [422, 73] width 63 height 18
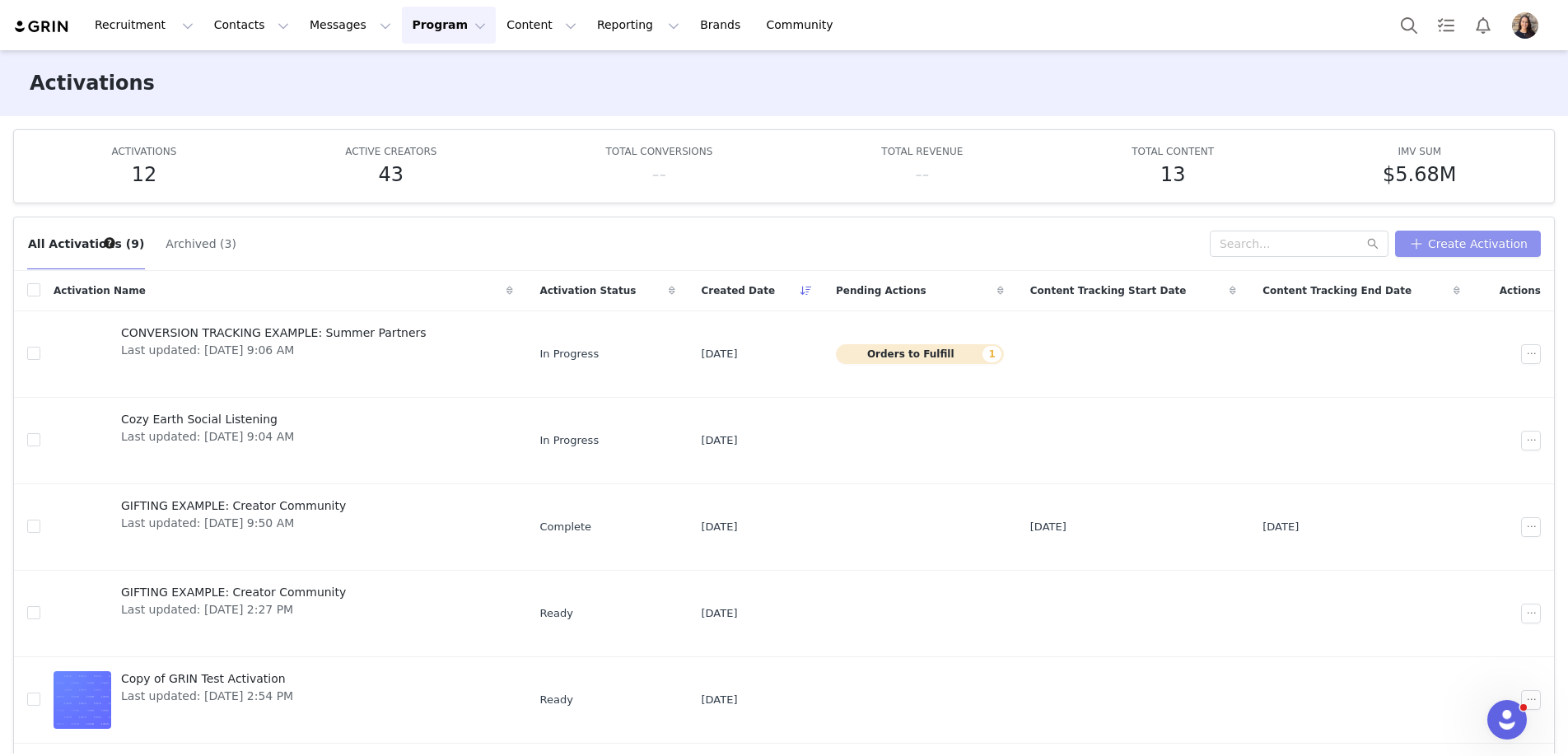
click at [1495, 246] on button "Create Activation" at bounding box center [1469, 244] width 146 height 26
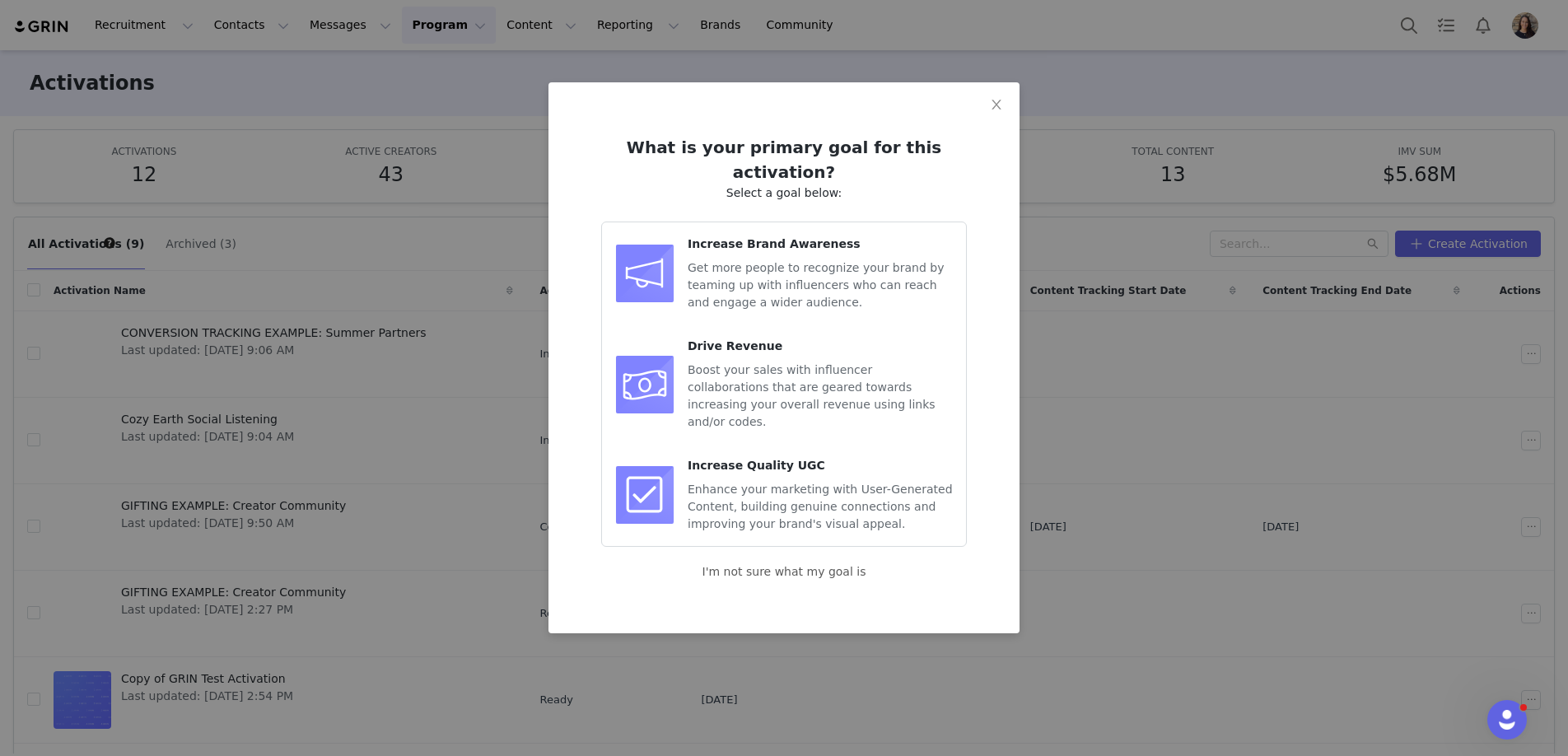
click at [762, 363] on span "Boost your sales with influencer collaborations that are geared towards increas…" at bounding box center [812, 396] width 248 height 65
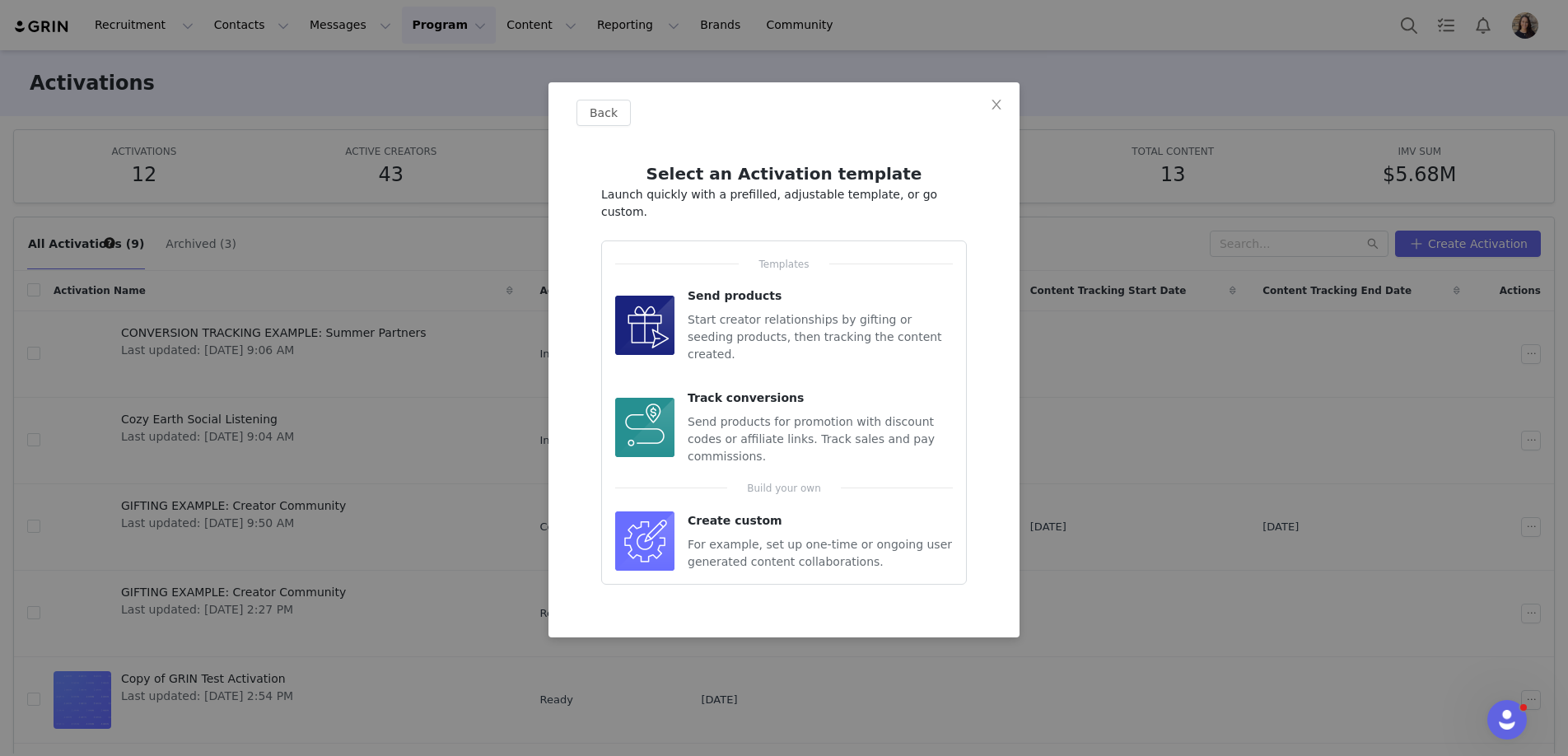
click at [763, 538] on span "For example, set up one-time or ongoing user generated content collaborations." at bounding box center [820, 553] width 264 height 31
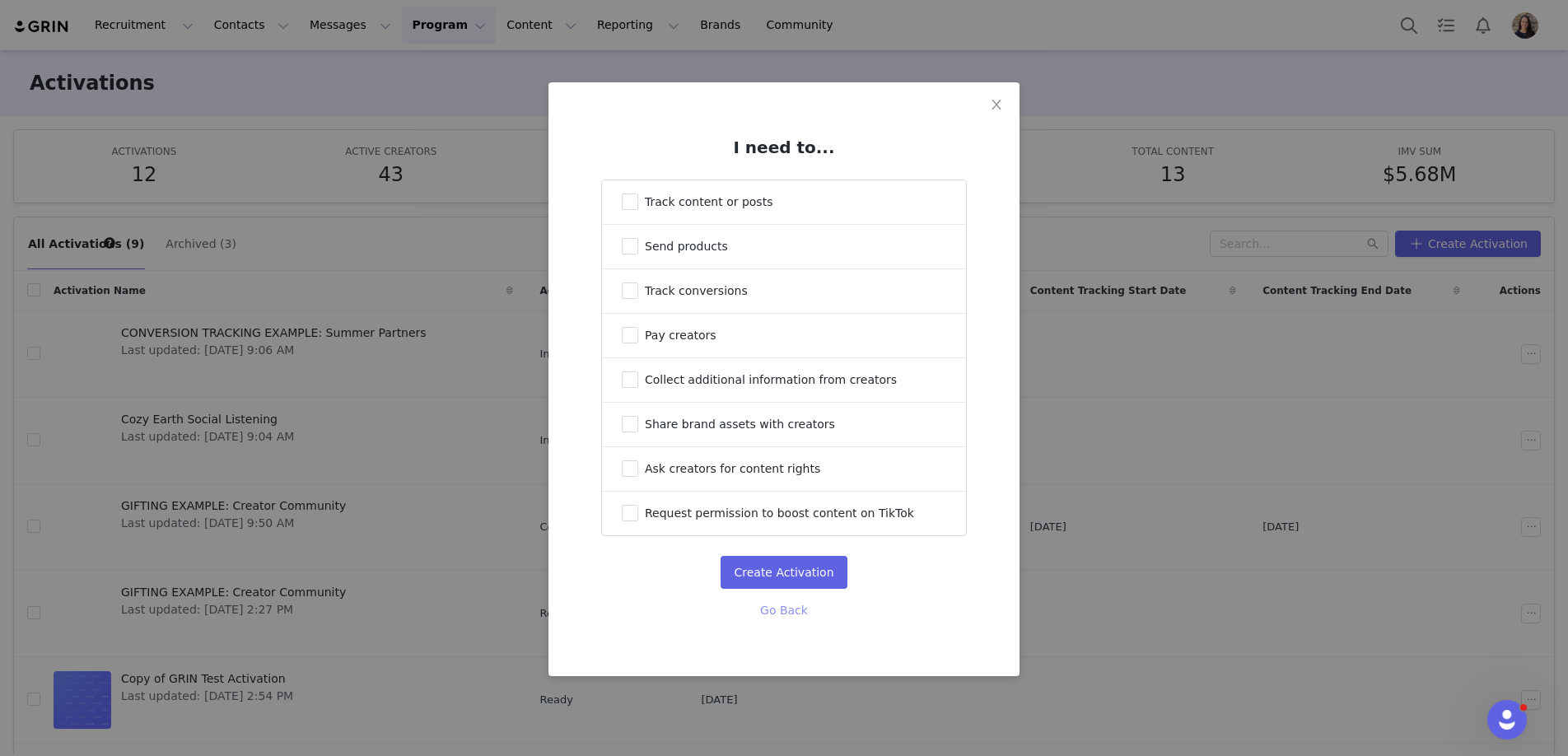
click at [801, 623] on button "Go Back" at bounding box center [784, 610] width 49 height 26
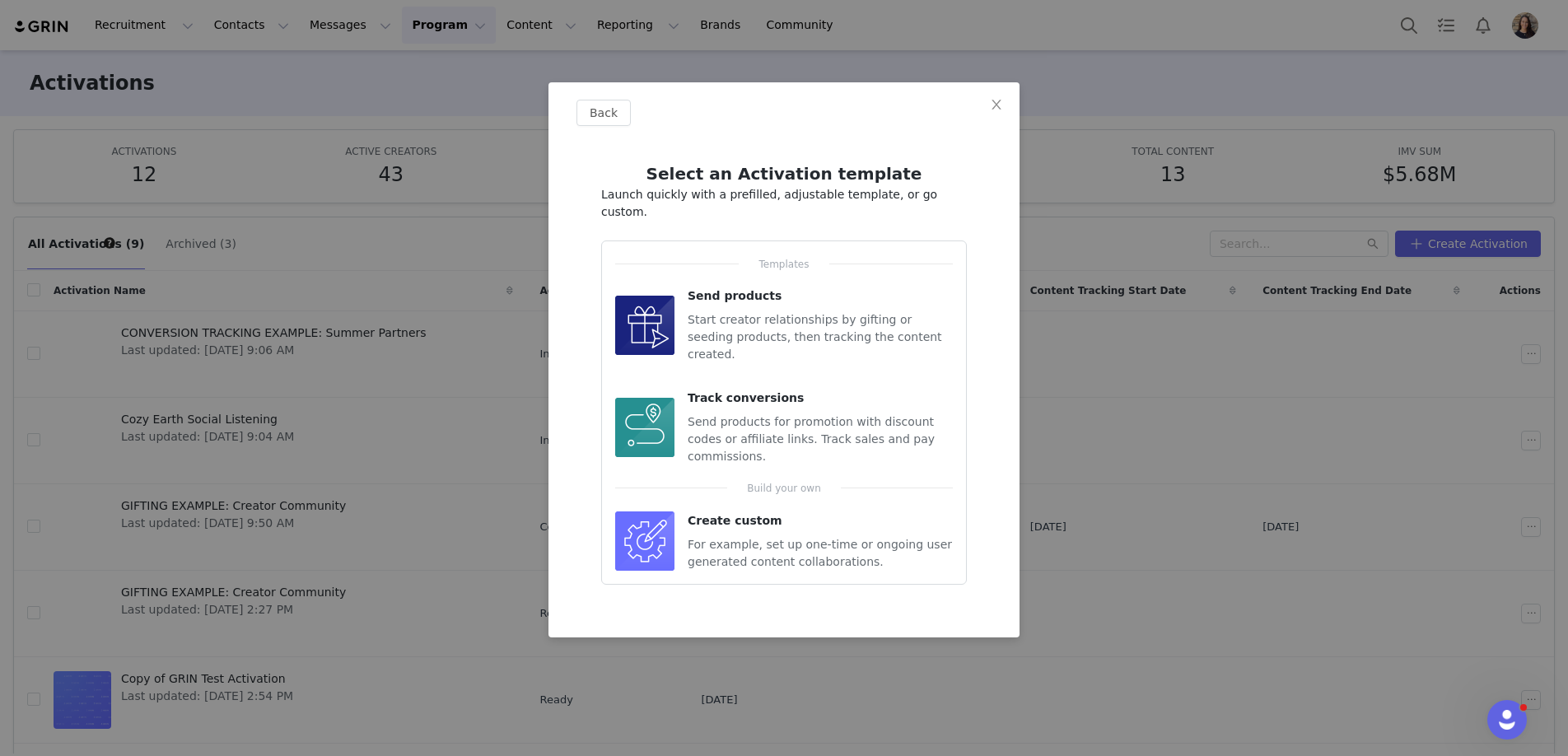
click at [412, 306] on div "Back Select an Activation template Launch quickly with a prefilled, adjustable …" at bounding box center [784, 378] width 1568 height 756
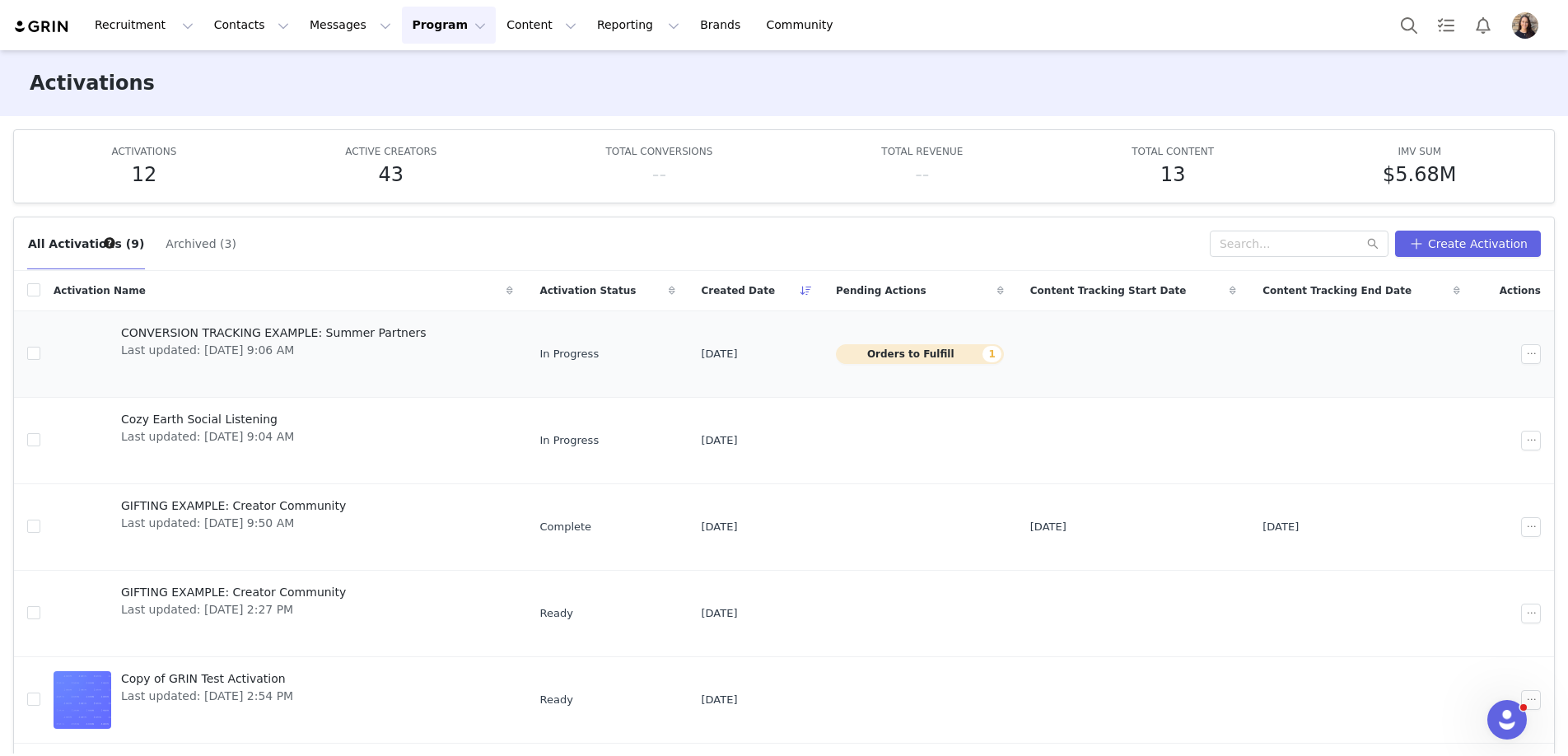
click at [259, 336] on span "CONVERSION TRACKING EXAMPLE: Summer Partners" at bounding box center [274, 334] width 306 height 18
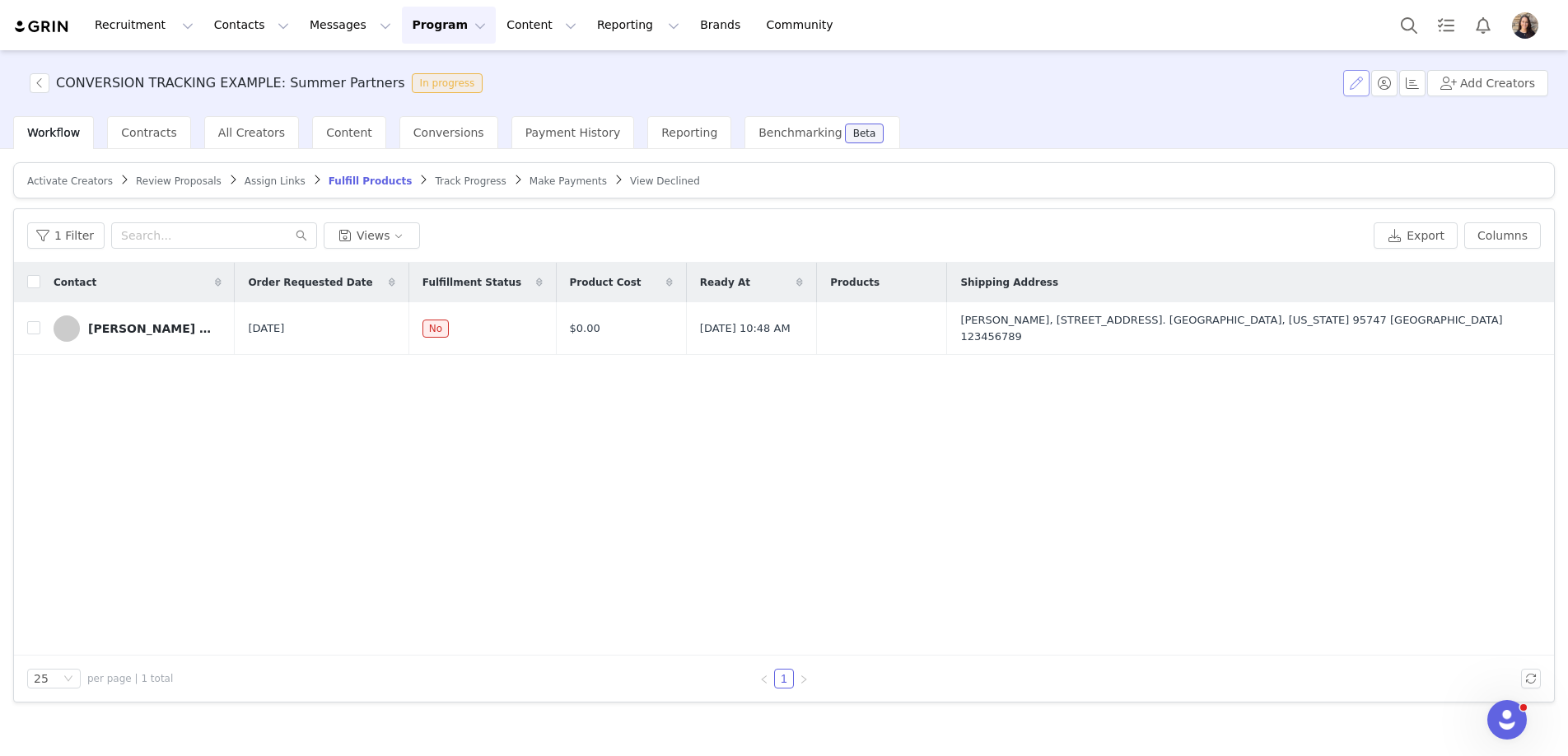
click at [1364, 76] on button "button" at bounding box center [1357, 84] width 26 height 26
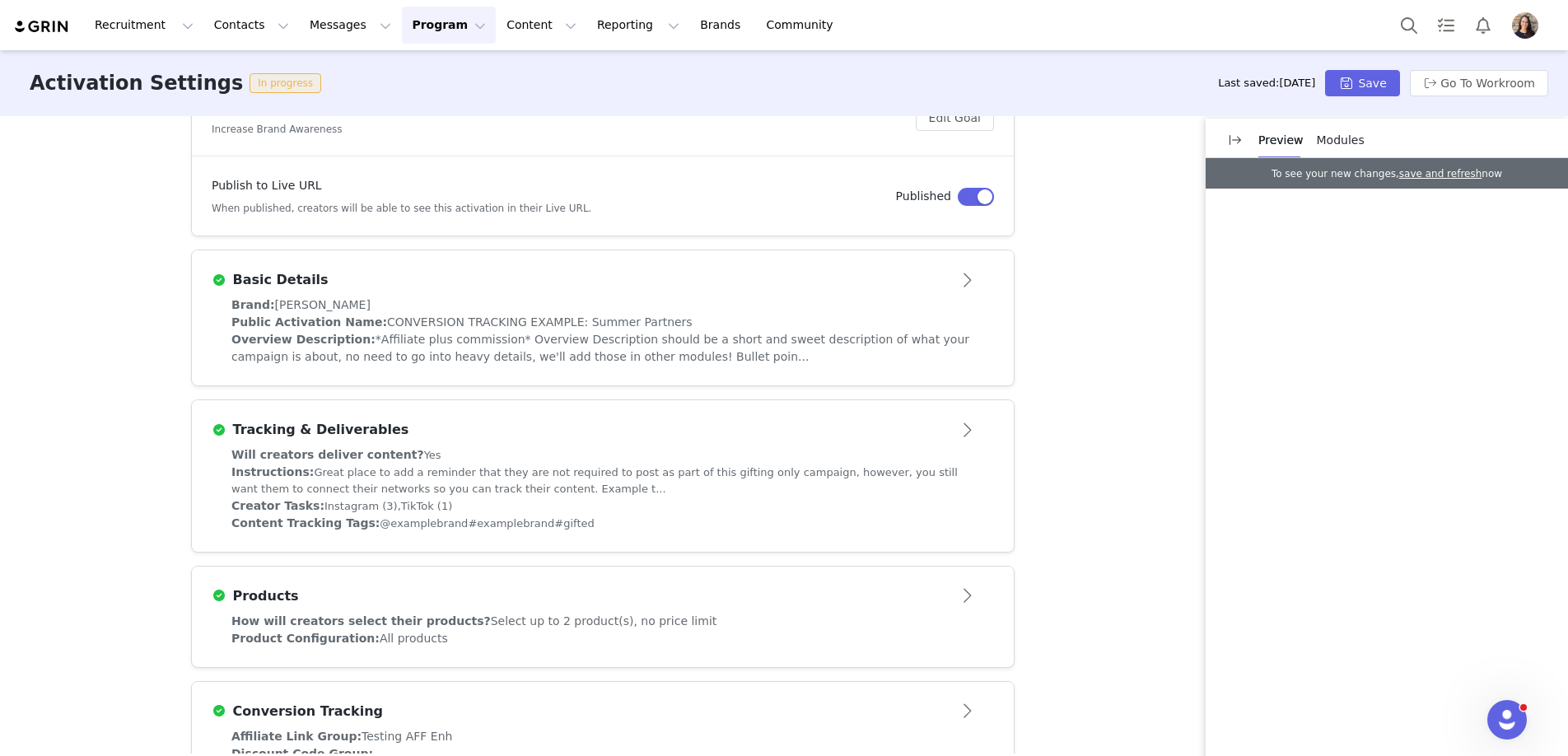
click at [416, 341] on span "*Affiliate plus commission* Overview Description should be a short and sweet de…" at bounding box center [600, 348] width 738 height 31
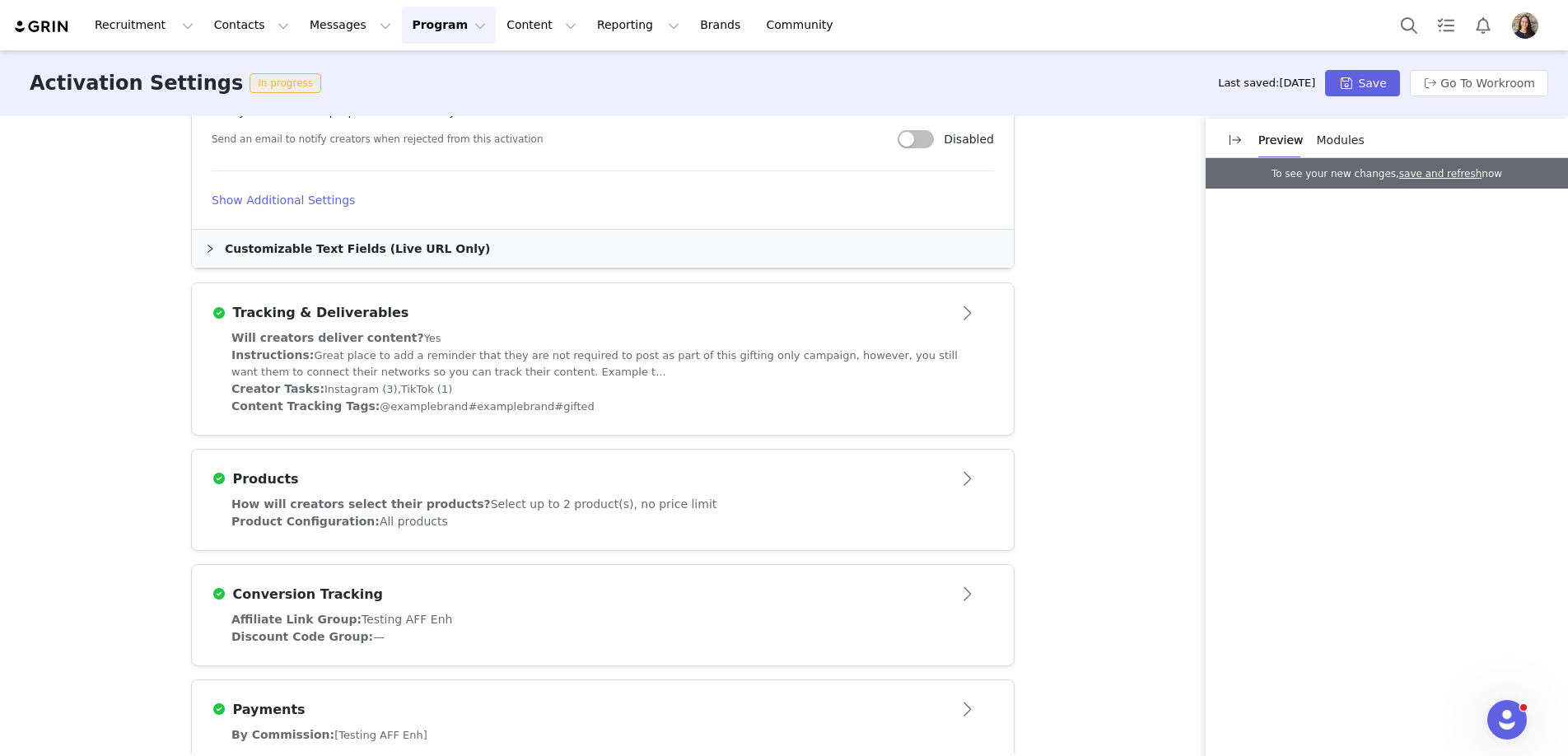
scroll to position [1141, 0]
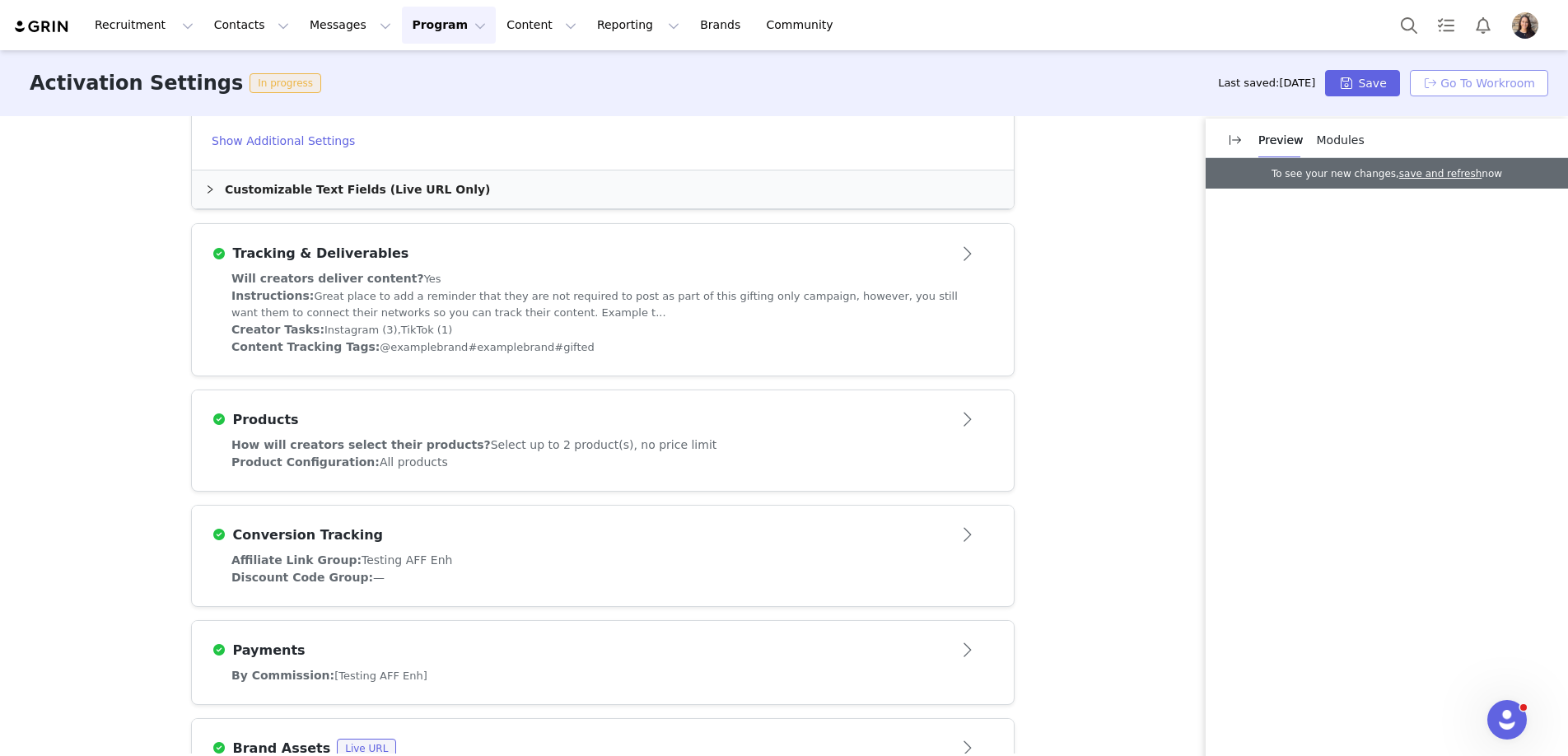
click at [1475, 85] on button "Go To Workroom" at bounding box center [1479, 84] width 138 height 26
